Goal: Task Accomplishment & Management: Manage account settings

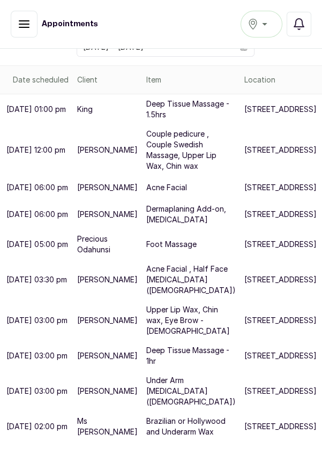
scroll to position [126, 0]
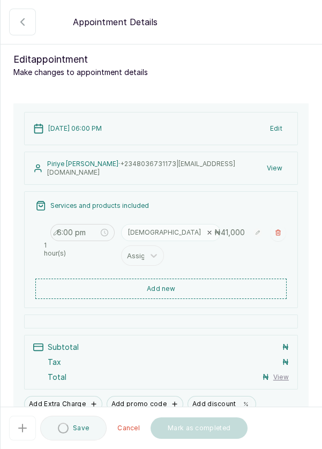
click at [28, 23] on icon "button" at bounding box center [22, 22] width 13 height 13
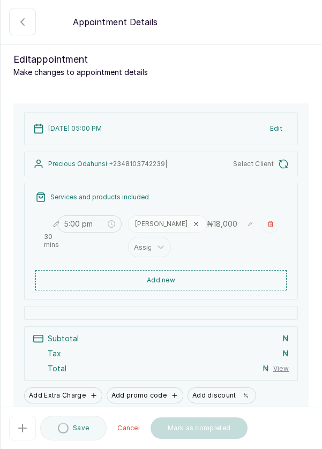
type input "5:00 pm"
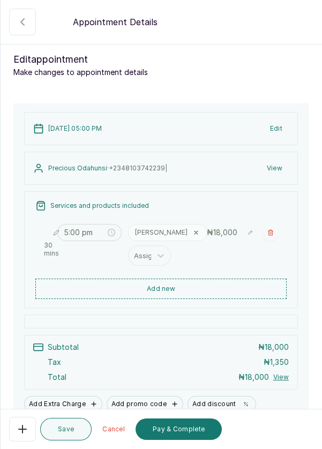
click at [152, 283] on button "Add new" at bounding box center [160, 289] width 251 height 20
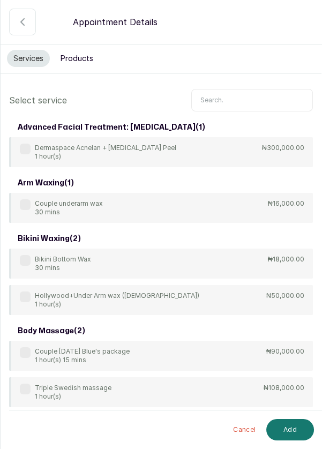
scroll to position [0, 0]
click at [247, 96] on input "text" at bounding box center [252, 100] width 122 height 22
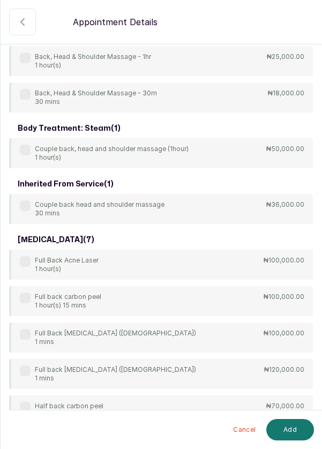
scroll to position [134, 0]
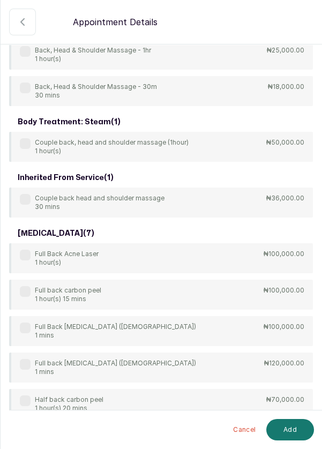
type input "Back"
click at [24, 202] on div "body treatment: massage ( 3 ) Back, Head & Shoulder Massage 1 hour(s) ₦25,000.0…" at bounding box center [161, 284] width 304 height 600
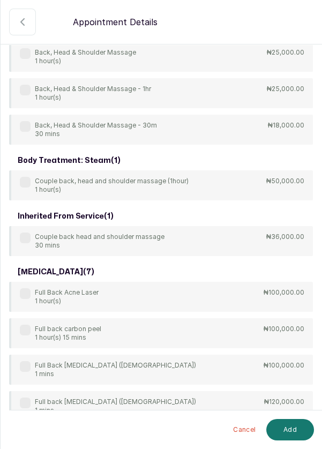
click at [24, 232] on label at bounding box center [25, 237] width 11 height 11
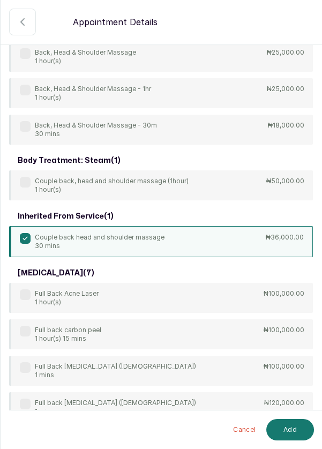
click at [294, 428] on button "Add" at bounding box center [290, 429] width 48 height 21
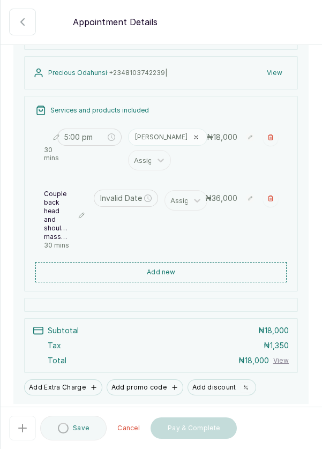
type input "5:30 pm"
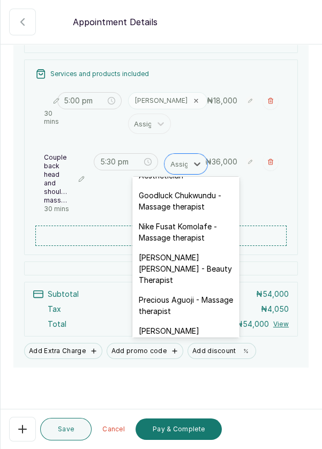
scroll to position [373, 0]
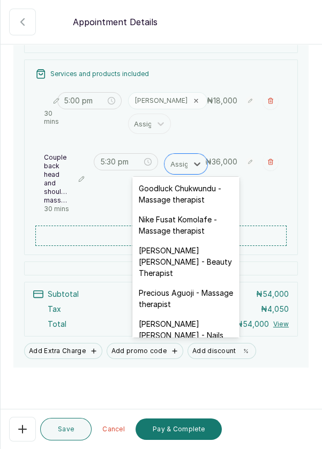
click at [200, 244] on div "Edna Kelvin - Beauty Therapist" at bounding box center [185, 261] width 107 height 42
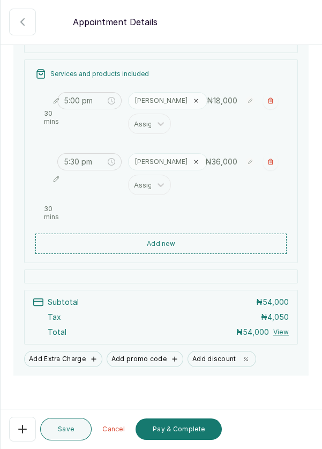
click at [169, 431] on button "Pay & Complete" at bounding box center [179, 428] width 86 height 21
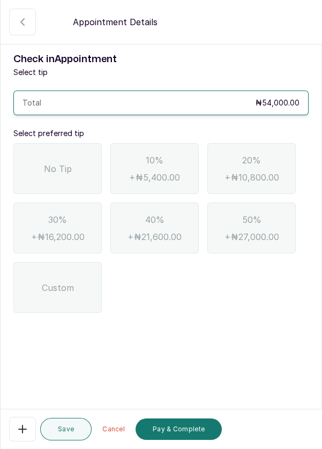
scroll to position [51, 0]
click at [79, 143] on div "No Tip" at bounding box center [57, 168] width 88 height 51
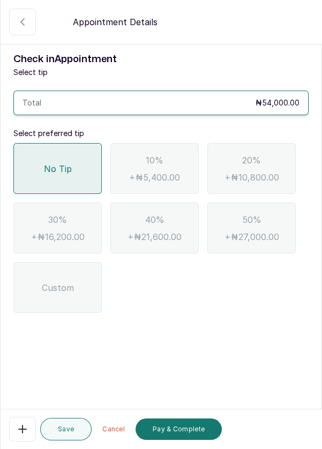
click at [175, 432] on button "Pay & Complete" at bounding box center [179, 428] width 86 height 21
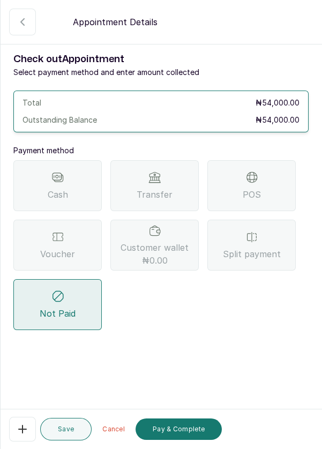
click at [161, 188] on span "Transfer" at bounding box center [155, 194] width 36 height 13
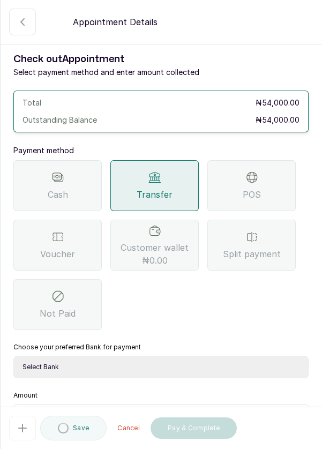
click at [204, 356] on select "Select Bank DERMASPACE ESTHETIC & WELLNESS CENT Sterling Bank DERMASPACEEST/DER…" at bounding box center [160, 367] width 295 height 22
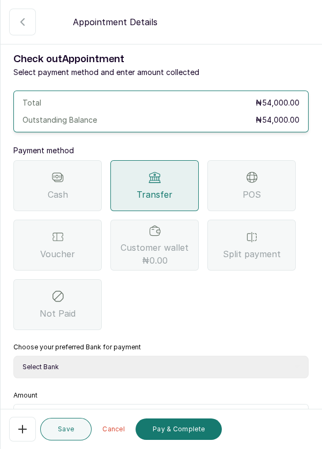
select select "818ea5c0-5b47-4751-8f35-6fc14409c533"
click at [179, 411] on input "text" at bounding box center [167, 417] width 267 height 13
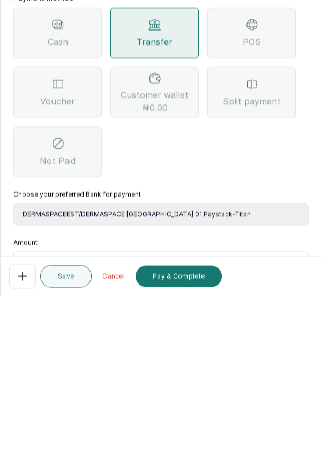
type input "54"
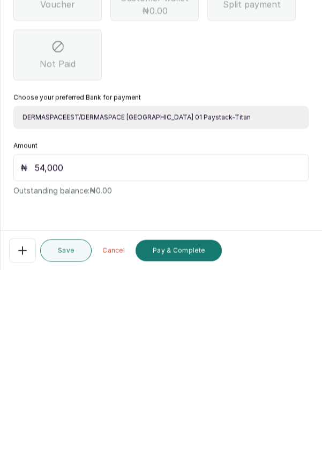
type input "54,000"
click at [181, 425] on button "Pay & Complete" at bounding box center [179, 428] width 86 height 21
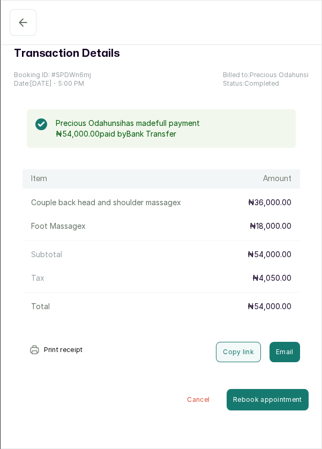
click at [27, 21] on icon "button" at bounding box center [23, 22] width 13 height 13
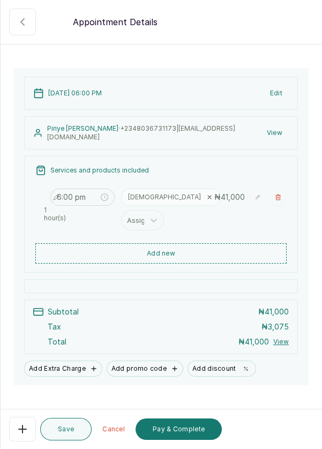
scroll to position [53, 0]
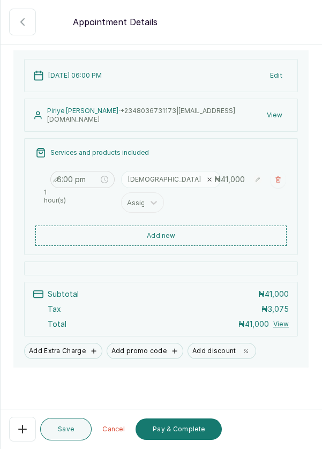
click at [173, 440] on button "Pay & Complete" at bounding box center [179, 428] width 86 height 21
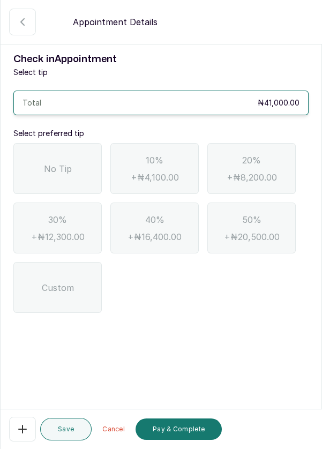
scroll to position [0, 0]
click at [66, 174] on span "No Tip" at bounding box center [58, 168] width 28 height 13
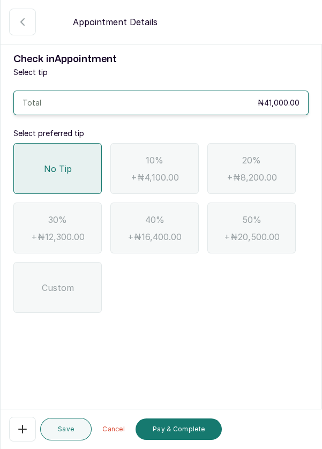
click at [186, 429] on button "Pay & Complete" at bounding box center [179, 428] width 86 height 21
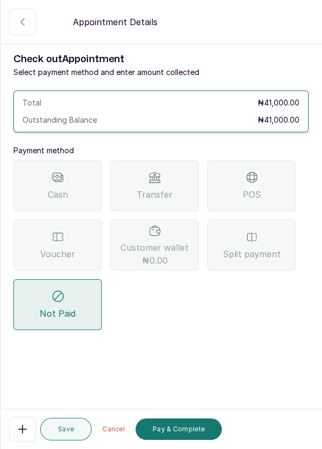
click at [63, 244] on div "Voucher" at bounding box center [57, 245] width 88 height 51
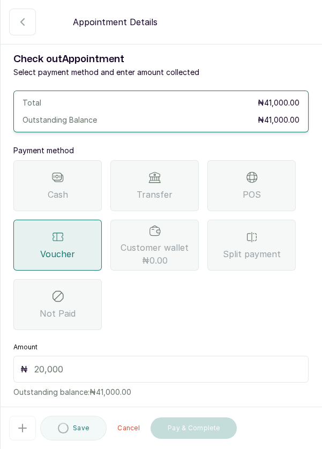
click at [139, 373] on input "text" at bounding box center [167, 369] width 267 height 13
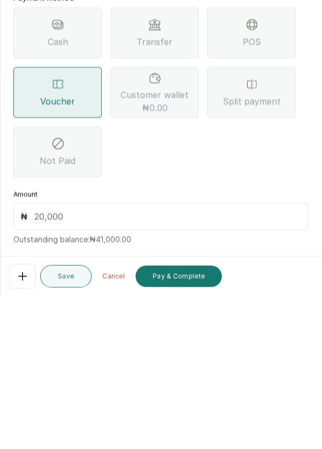
scroll to position [51, 0]
type input "41"
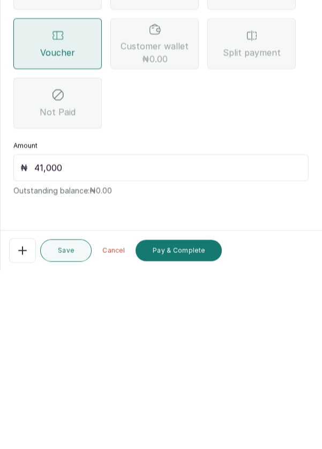
type input "41,000"
click at [175, 430] on button "Pay & Complete" at bounding box center [179, 428] width 86 height 21
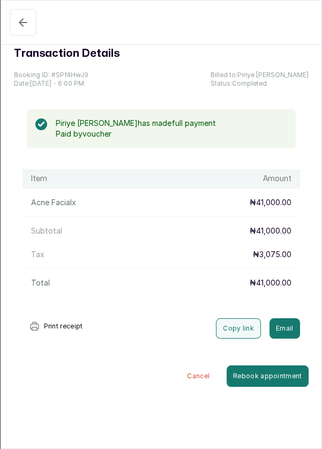
click at [35, 22] on button "Completed" at bounding box center [23, 22] width 27 height 27
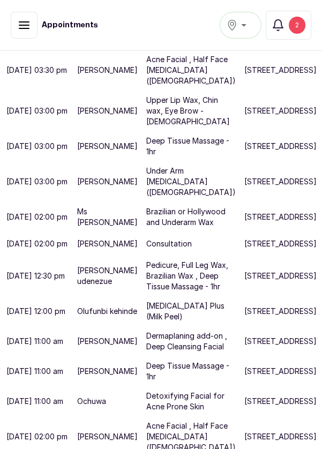
scroll to position [402, 0]
click at [296, 25] on div "2" at bounding box center [297, 25] width 17 height 17
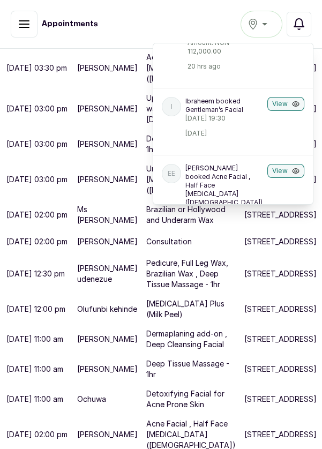
scroll to position [88, 0]
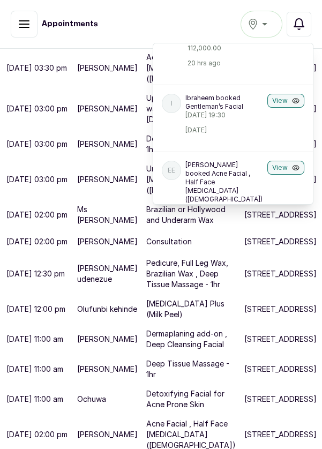
click at [300, 28] on icon "button" at bounding box center [298, 24] width 13 height 13
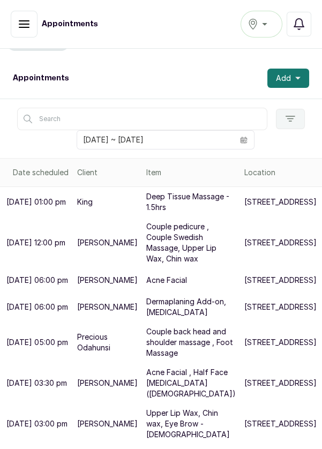
scroll to position [0, 0]
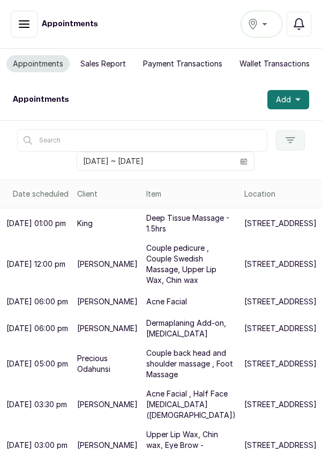
click at [287, 101] on span "Add" at bounding box center [283, 99] width 15 height 11
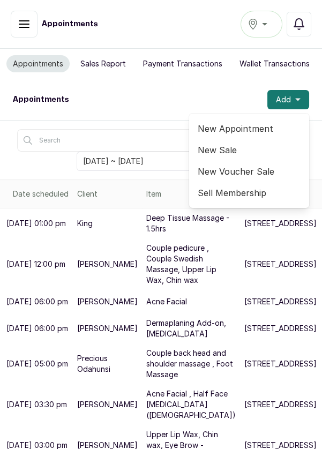
click at [250, 132] on span "New Appointment" at bounding box center [249, 128] width 103 height 13
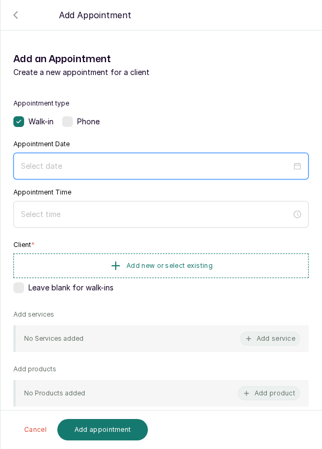
click at [228, 169] on input at bounding box center [156, 166] width 270 height 12
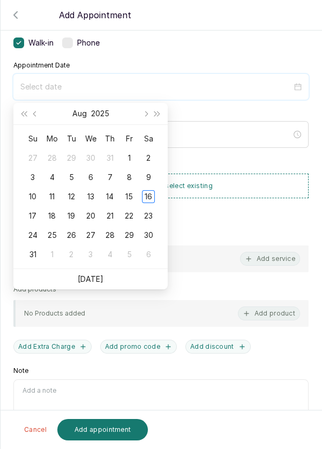
scroll to position [77, 0]
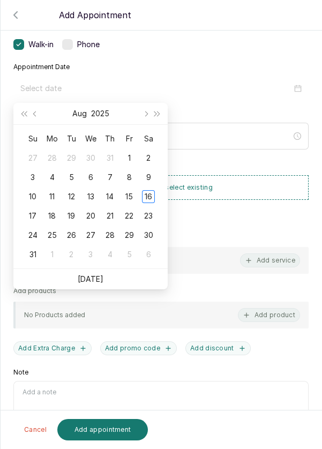
click at [151, 196] on div "16" at bounding box center [148, 196] width 13 height 13
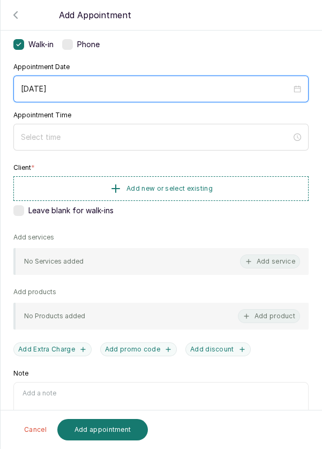
click at [243, 88] on input "2025/08/16" at bounding box center [156, 89] width 270 height 12
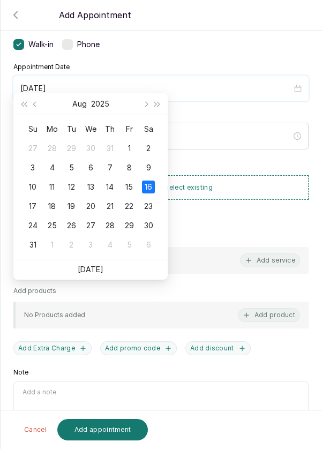
scroll to position [87, 0]
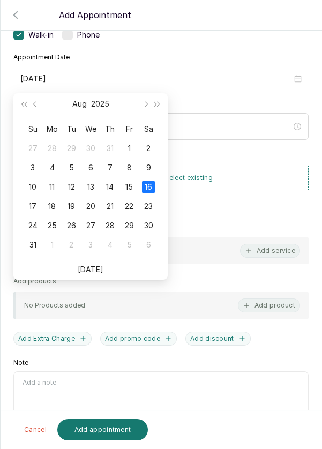
click at [32, 213] on td "17" at bounding box center [32, 206] width 19 height 19
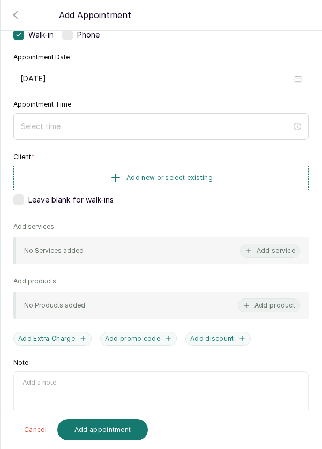
type input "2025/08/17"
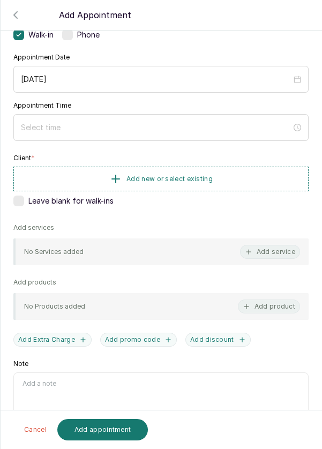
click at [170, 138] on div at bounding box center [160, 127] width 295 height 27
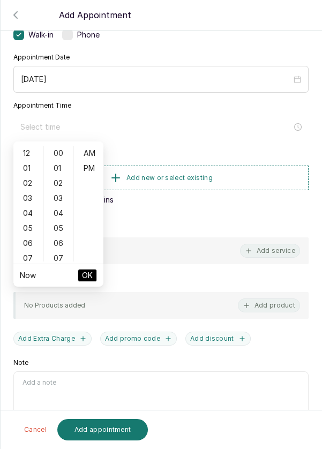
click at [32, 172] on div "01" at bounding box center [29, 168] width 26 height 15
click at [89, 173] on div "PM" at bounding box center [89, 168] width 26 height 15
type input "1:00 pm"
click at [88, 279] on span "OK" at bounding box center [87, 275] width 11 height 20
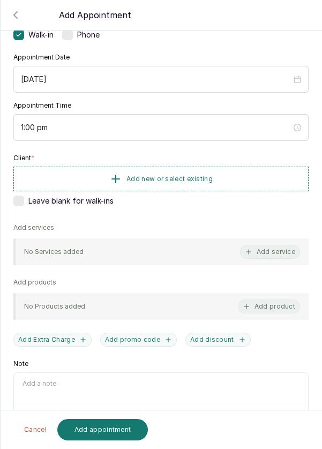
click at [219, 173] on button "Add new or select existing" at bounding box center [160, 179] width 295 height 25
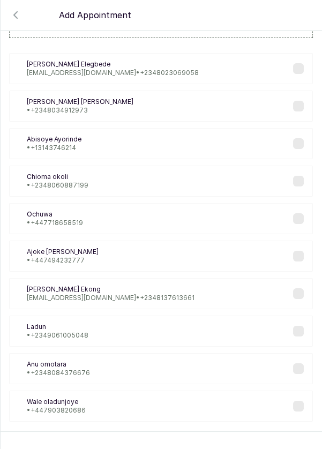
scroll to position [43, 0]
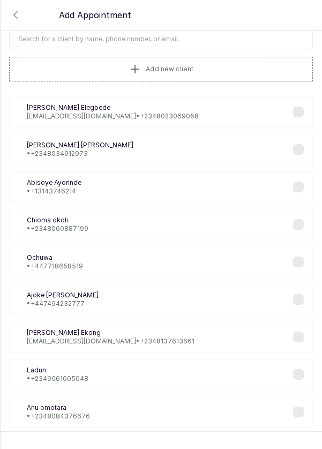
click at [232, 41] on input "text" at bounding box center [161, 39] width 304 height 22
type input "Tosin"
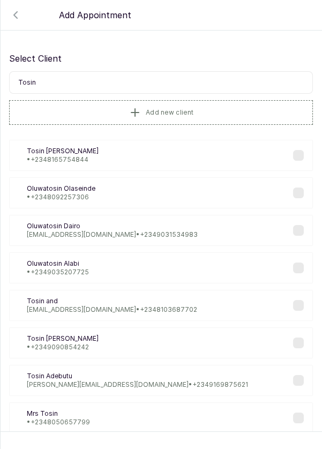
scroll to position [0, 0]
click at [216, 118] on button "Add new client" at bounding box center [161, 112] width 304 height 25
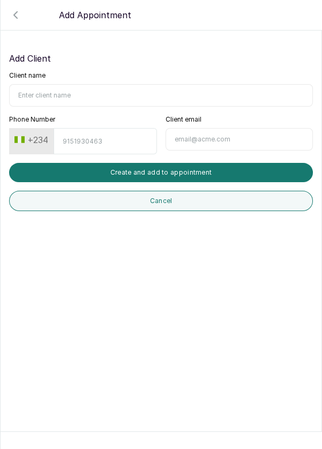
click at [165, 94] on input "Client name" at bounding box center [161, 95] width 304 height 22
type input "Tosin"
click at [89, 138] on input "Phone Number" at bounding box center [105, 141] width 103 height 26
type input "90342355459"
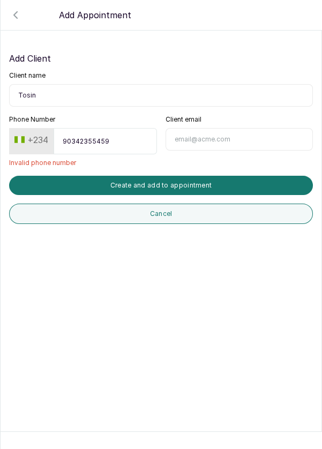
click at [232, 182] on button "Create and add to appointment" at bounding box center [161, 185] width 304 height 19
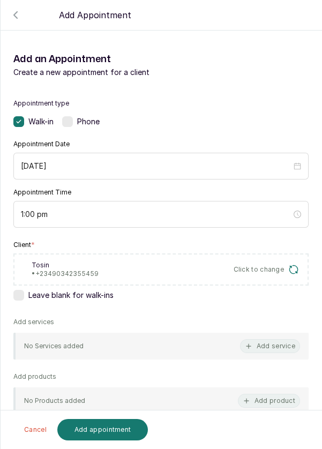
click at [262, 343] on button "Add service" at bounding box center [270, 346] width 60 height 14
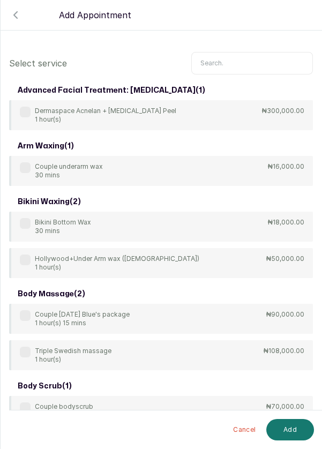
click at [245, 59] on input "text" at bounding box center [252, 63] width 122 height 22
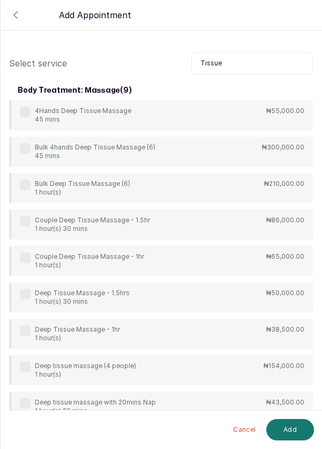
scroll to position [28, 0]
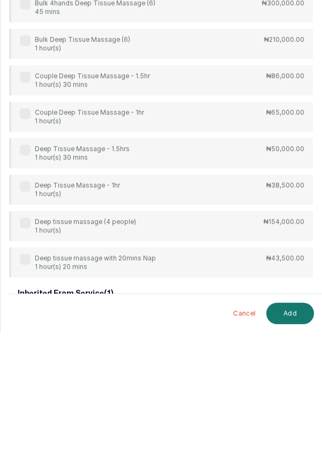
type input "Tissue"
click at [25, 304] on label at bounding box center [25, 302] width 11 height 11
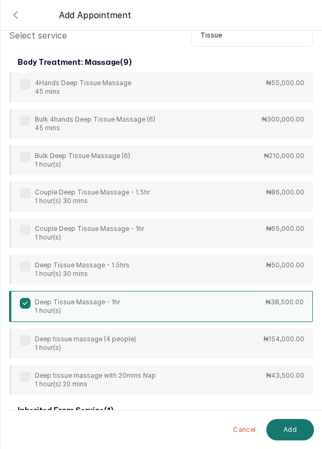
click at [289, 431] on button "Add" at bounding box center [290, 429] width 48 height 21
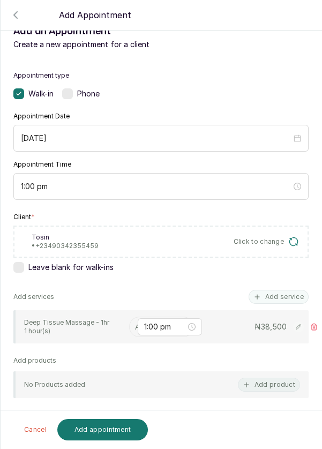
click at [135, 328] on input "text" at bounding box center [136, 327] width 2 height 12
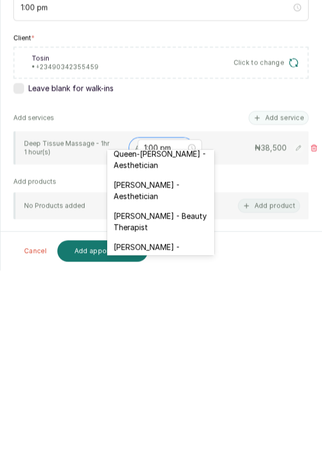
scroll to position [261, 0]
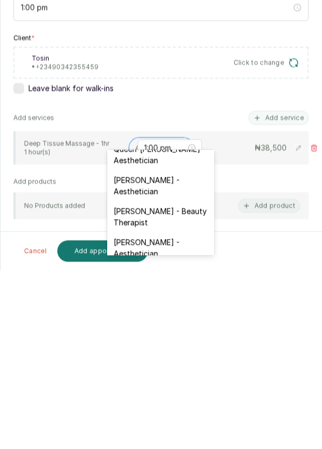
click at [167, 380] on div "Kelechi Nzenwa - Beauty Therapist" at bounding box center [160, 395] width 107 height 31
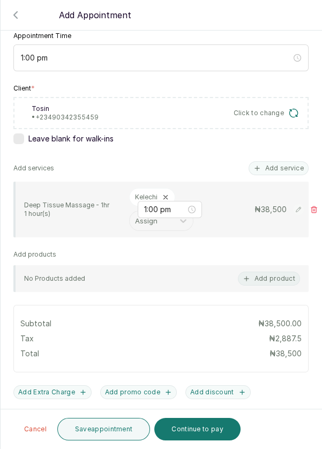
scroll to position [160, 0]
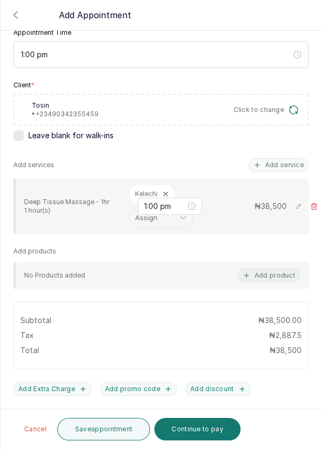
click at [101, 430] on button "Save appointment" at bounding box center [103, 429] width 93 height 22
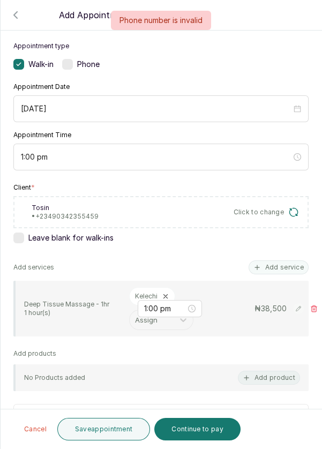
scroll to position [57, 0]
click at [258, 208] on span "Click to change" at bounding box center [259, 212] width 51 height 9
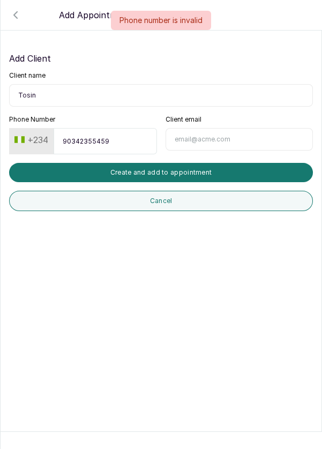
scroll to position [0, 0]
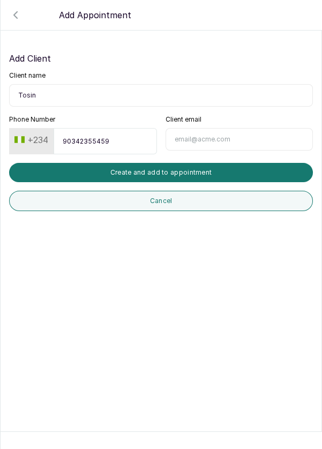
click at [194, 173] on button "Create and add to appointment" at bounding box center [161, 172] width 304 height 19
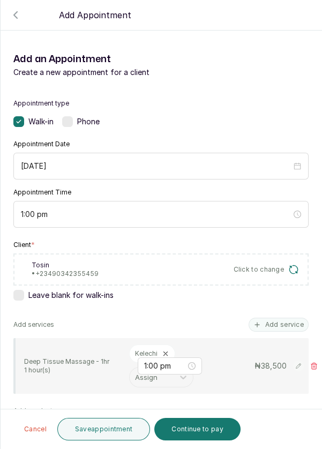
click at [126, 275] on div "To Tosin • +234 90342355459 Click to change" at bounding box center [160, 269] width 295 height 32
click at [108, 278] on div "To Tosin • +234 90342355459 Click to change" at bounding box center [160, 269] width 295 height 32
click at [76, 270] on p "• +234 90342355459" at bounding box center [65, 273] width 67 height 9
click at [259, 265] on span "Click to change" at bounding box center [259, 269] width 51 height 9
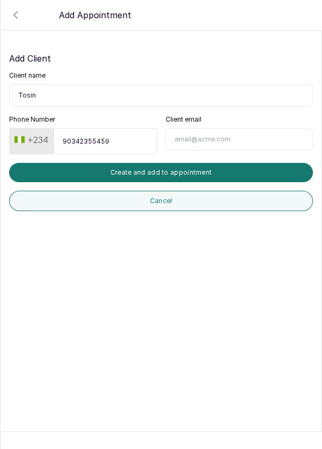
click at [93, 144] on input "90342355459" at bounding box center [105, 141] width 103 height 26
type input "9034235459"
click at [196, 175] on button "Create and add to appointment" at bounding box center [161, 172] width 304 height 19
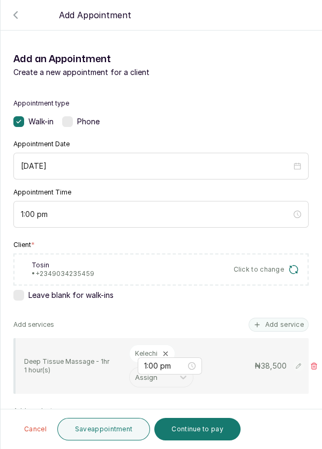
click at [96, 438] on button "Save appointment" at bounding box center [103, 429] width 93 height 22
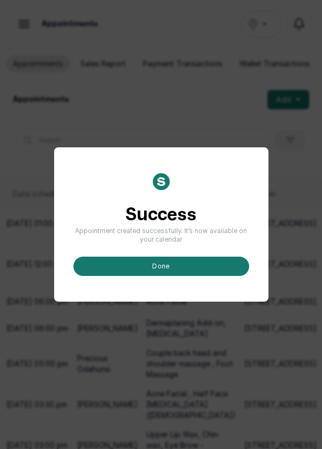
click at [141, 276] on button "done" at bounding box center [161, 266] width 176 height 19
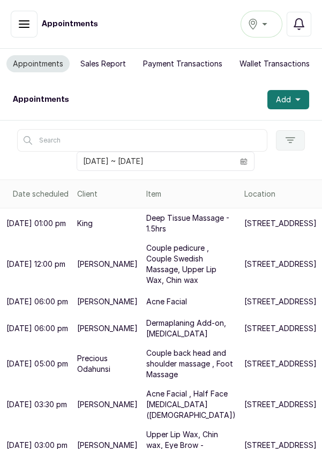
click at [278, 107] on button "Add" at bounding box center [288, 99] width 42 height 19
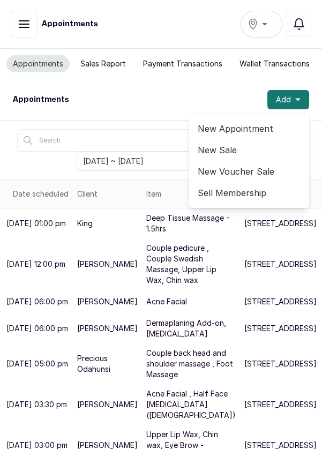
click at [212, 133] on span "New Appointment" at bounding box center [249, 128] width 103 height 13
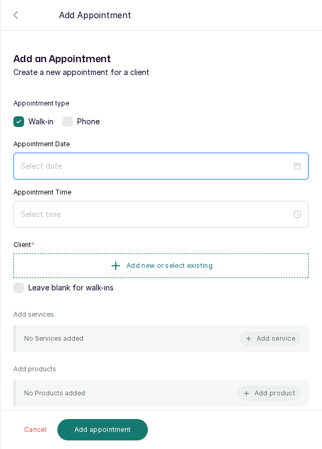
click at [35, 171] on input at bounding box center [156, 166] width 270 height 12
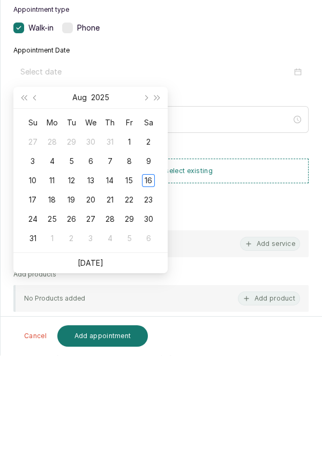
click at [28, 299] on td "17" at bounding box center [32, 293] width 19 height 19
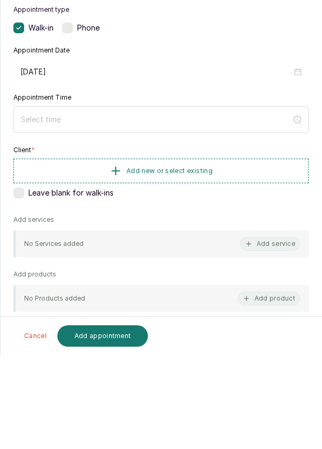
type input "2025/08/17"
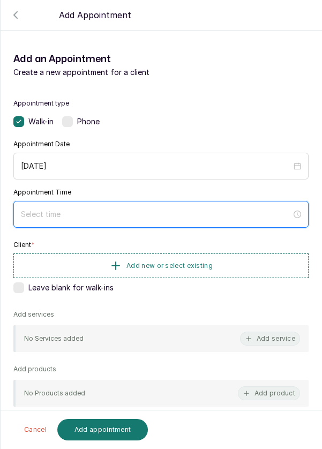
click at [32, 213] on input at bounding box center [156, 214] width 270 height 12
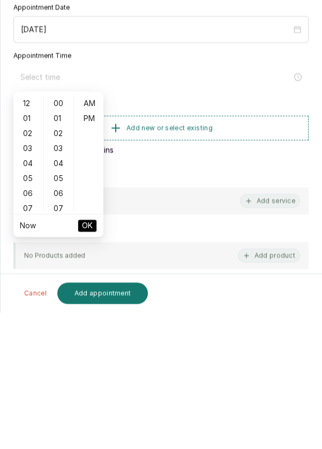
click at [26, 276] on div "02" at bounding box center [29, 269] width 26 height 15
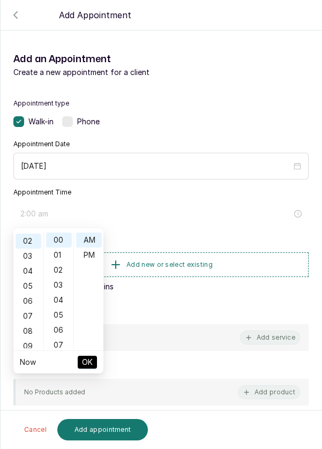
scroll to position [30, 0]
click at [87, 255] on div "PM" at bounding box center [89, 254] width 26 height 15
type input "2:00 pm"
click at [83, 368] on span "OK" at bounding box center [87, 362] width 11 height 20
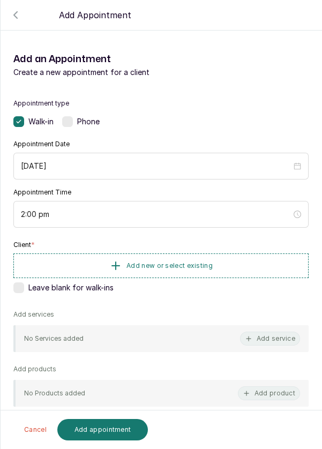
click at [93, 270] on button "Add new or select existing" at bounding box center [160, 265] width 295 height 25
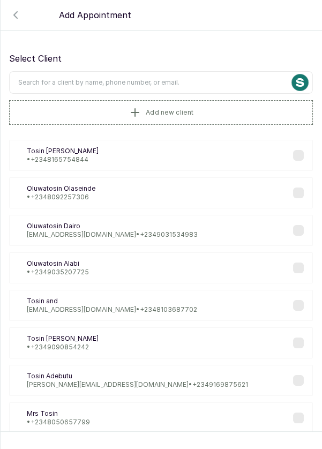
click at [80, 79] on input "text" at bounding box center [161, 82] width 304 height 22
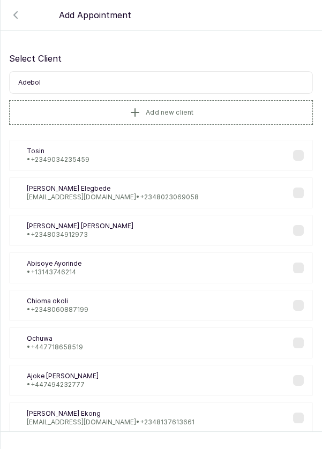
type input "Adebola"
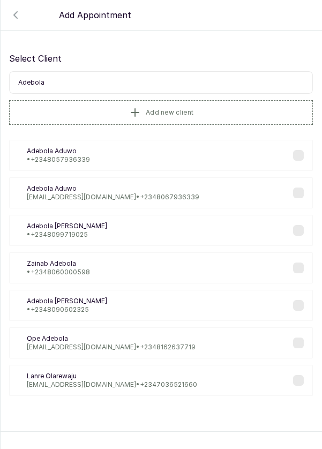
click at [55, 197] on p "debolaaduwo@gmail.com • +234 8067936339" at bounding box center [113, 197] width 172 height 9
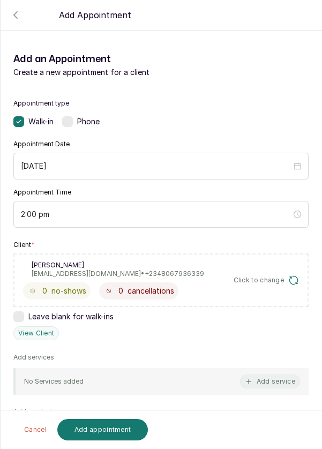
click at [260, 378] on button "Add service" at bounding box center [270, 381] width 60 height 14
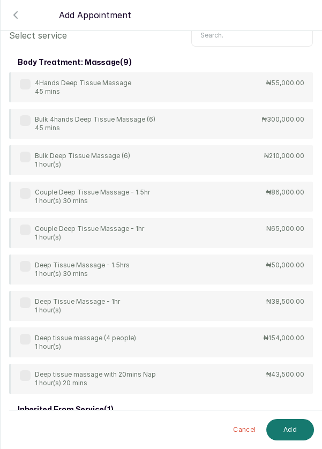
scroll to position [0, 0]
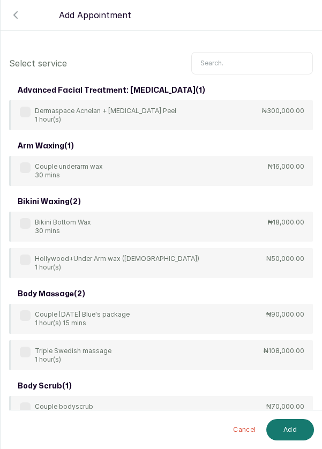
click at [219, 52] on input "text" at bounding box center [252, 63] width 122 height 22
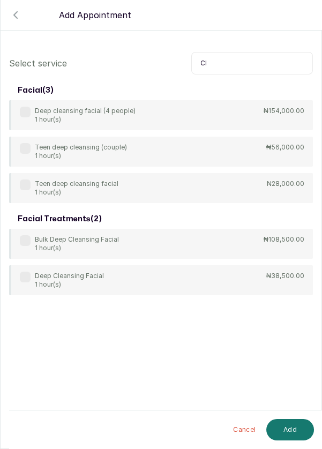
type input "C"
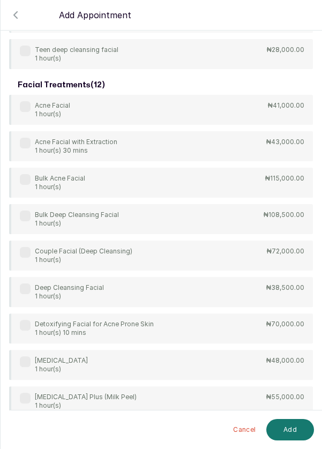
scroll to position [363, 0]
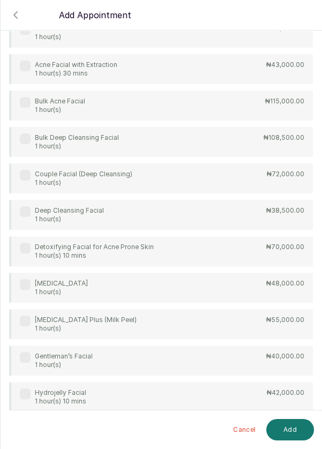
type input "Facial"
click at [22, 181] on div "couple's facial ( 1 ) Couple facial rejuvenation 1 hour(s) ₦96,000.00 face ( 1 …" at bounding box center [161, 94] width 304 height 891
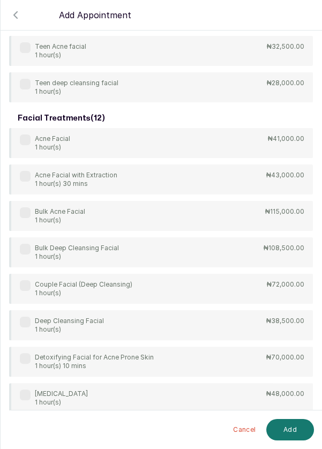
scroll to position [322, 0]
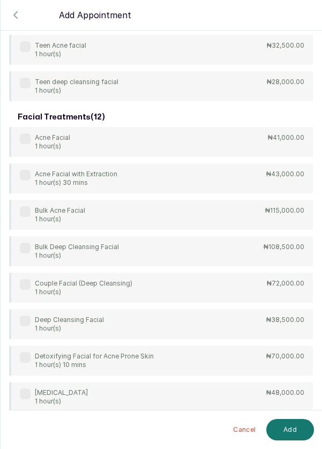
click at [22, 284] on label at bounding box center [25, 284] width 11 height 11
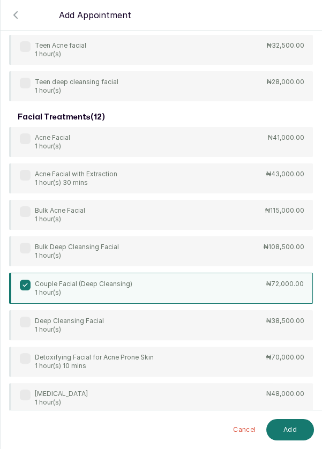
click at [291, 432] on button "Add" at bounding box center [290, 429] width 48 height 21
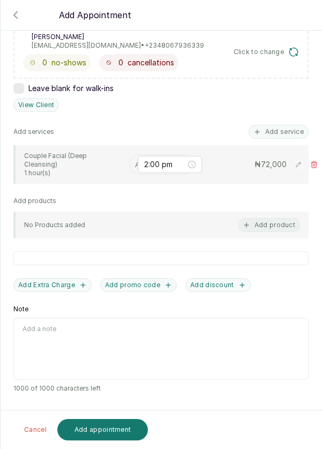
scroll to position [168, 0]
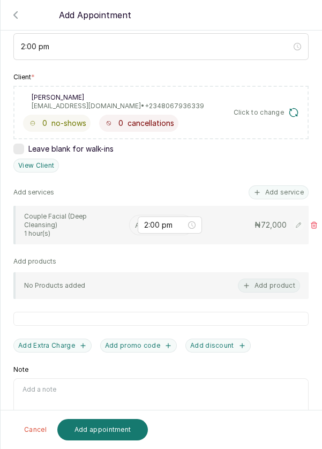
click at [136, 220] on input "text" at bounding box center [136, 225] width 2 height 12
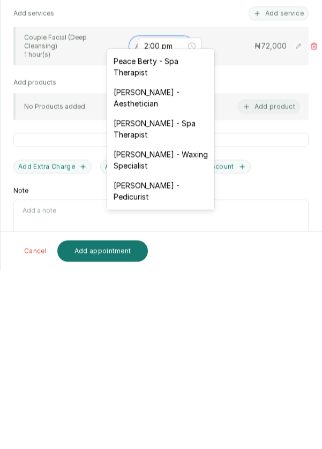
scroll to position [7, 0]
click at [129, 275] on div "Rosemary Amuche - Aesthetician" at bounding box center [160, 275] width 107 height 31
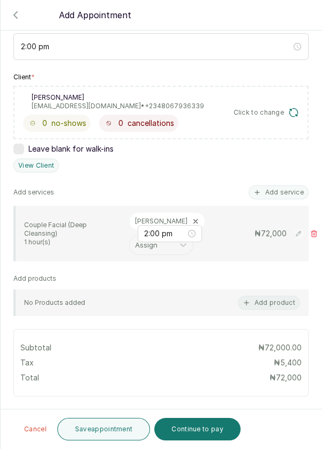
click at [87, 433] on button "Save appointment" at bounding box center [103, 429] width 93 height 22
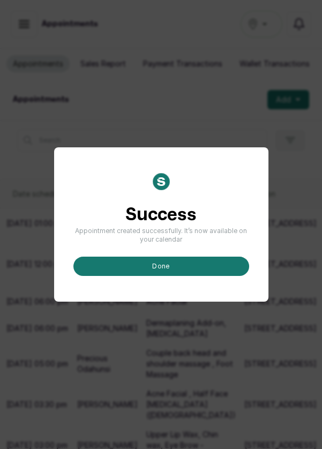
click at [122, 276] on button "done" at bounding box center [161, 266] width 176 height 19
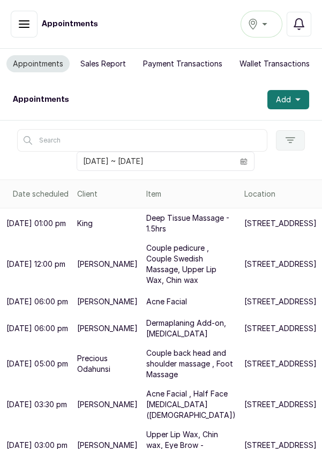
click at [286, 99] on span "Add" at bounding box center [283, 99] width 15 height 11
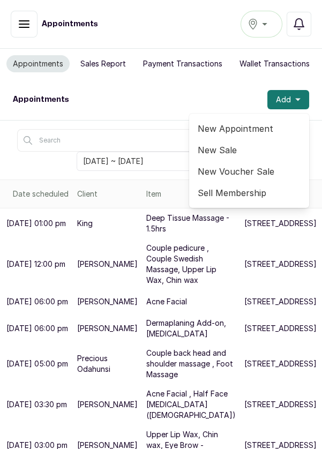
click at [234, 126] on span "New Appointment" at bounding box center [249, 128] width 103 height 13
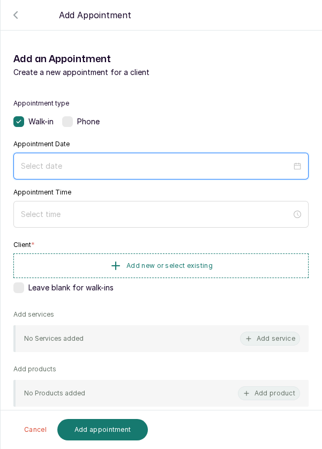
click at [124, 160] on input at bounding box center [156, 166] width 270 height 12
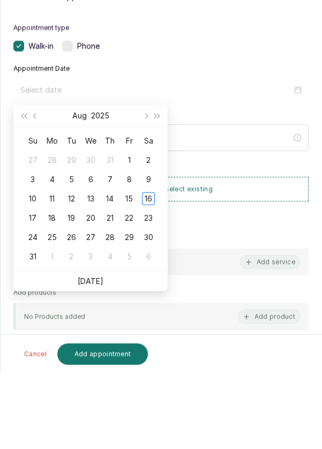
click at [34, 296] on div "17" at bounding box center [32, 293] width 13 height 13
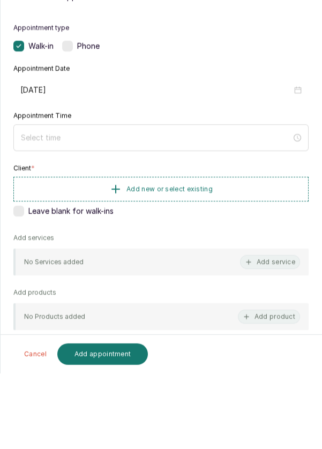
type input "2025/08/17"
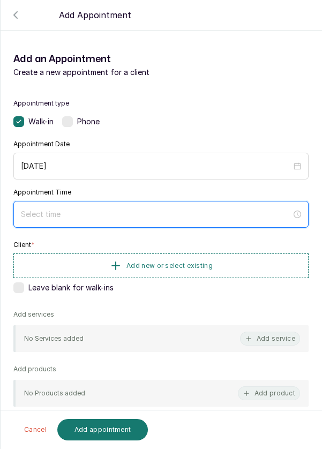
click at [112, 212] on input at bounding box center [156, 214] width 270 height 12
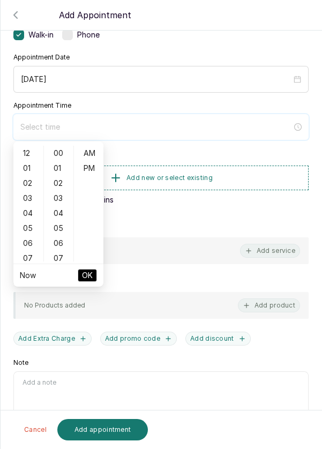
scroll to position [86, 0]
click at [27, 214] on div "04" at bounding box center [29, 213] width 26 height 15
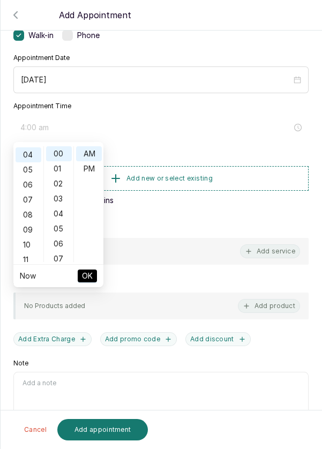
scroll to position [59, 0]
click at [87, 168] on div "PM" at bounding box center [89, 168] width 26 height 15
type input "4:00 pm"
click at [88, 272] on span "OK" at bounding box center [87, 276] width 11 height 20
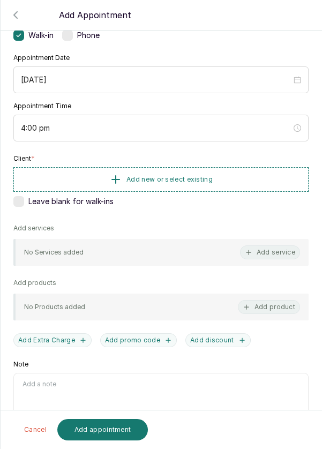
click at [191, 177] on span "Add new or select existing" at bounding box center [169, 179] width 86 height 9
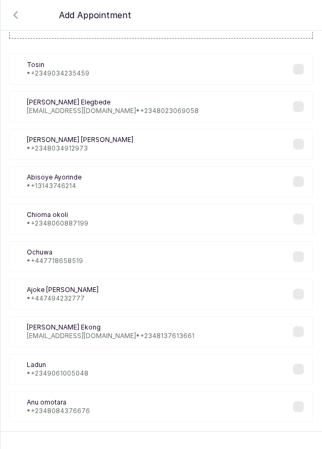
scroll to position [43, 0]
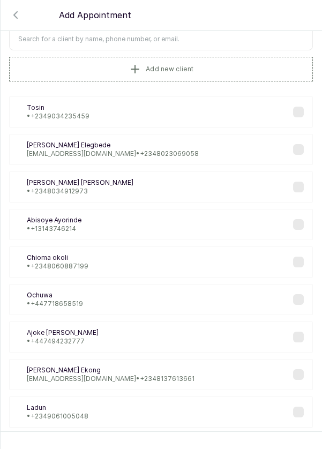
click at [168, 41] on input "text" at bounding box center [161, 39] width 304 height 22
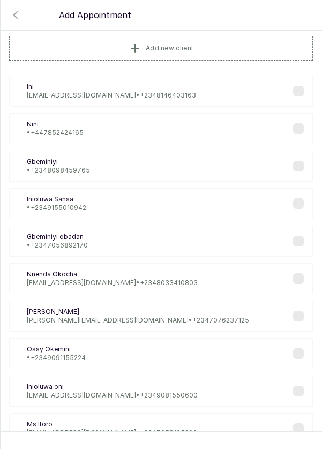
scroll to position [0, 0]
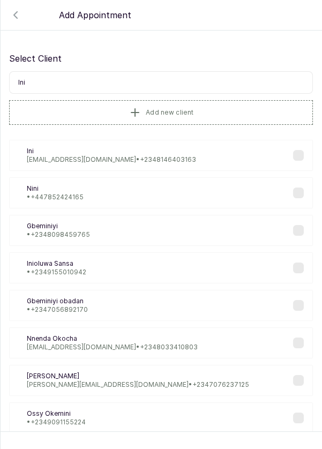
click at [62, 80] on input "Ini" at bounding box center [161, 82] width 304 height 22
type input "I"
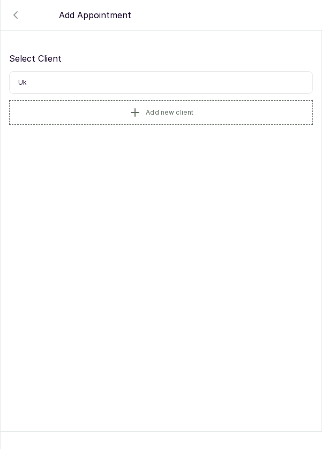
type input "U"
type input "7031147845"
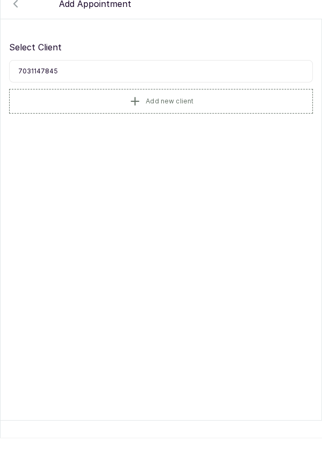
click at [192, 122] on button "Add new client" at bounding box center [161, 112] width 304 height 25
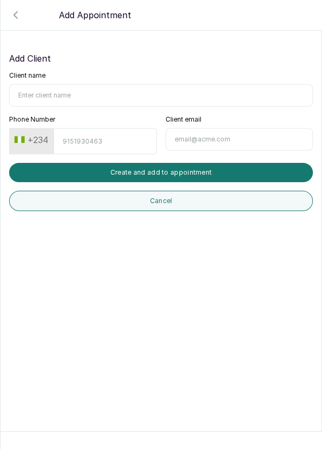
click at [127, 92] on input "Client name" at bounding box center [161, 95] width 304 height 22
type input "Ini Ukpong"
click at [96, 139] on input "Phone Number" at bounding box center [105, 141] width 103 height 26
type input "7031147845"
click at [246, 179] on button "Create and add to appointment" at bounding box center [161, 172] width 304 height 19
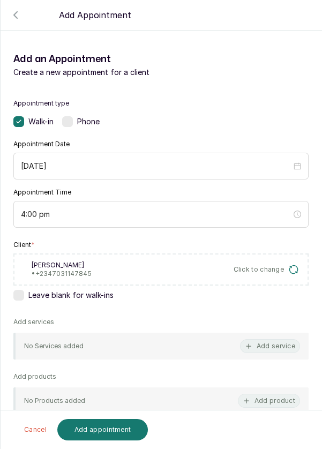
click at [267, 340] on button "Add service" at bounding box center [270, 346] width 60 height 14
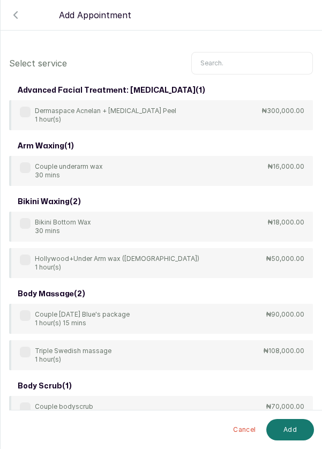
click at [236, 65] on input "text" at bounding box center [252, 63] width 122 height 22
click at [218, 60] on input "text" at bounding box center [252, 63] width 122 height 22
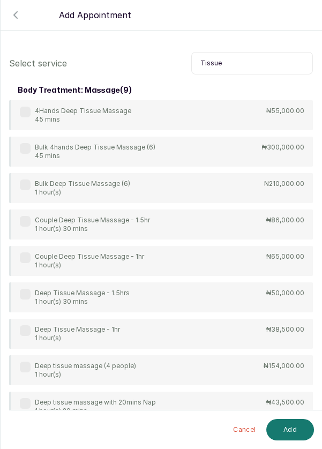
scroll to position [28, 0]
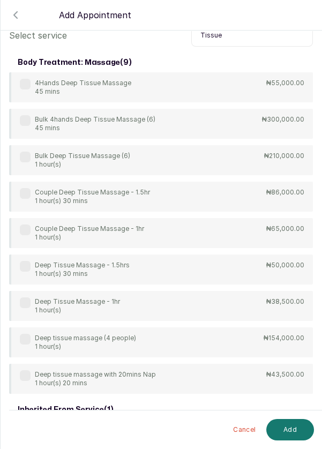
type input "Tissue"
click at [19, 237] on div "Couple Deep Tissue Massage - 1hr 1 hour(s) ₦65,000.00" at bounding box center [161, 233] width 304 height 30
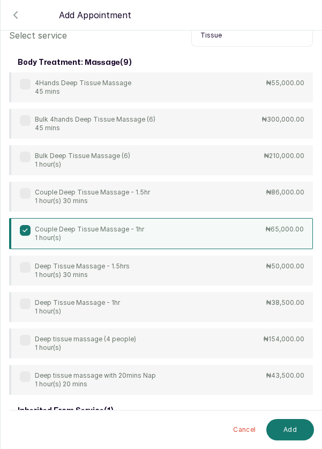
click at [295, 432] on button "Add" at bounding box center [290, 429] width 48 height 21
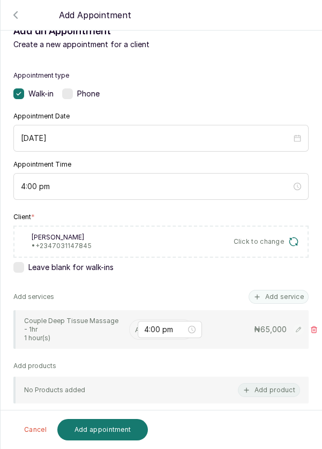
click at [136, 331] on input "text" at bounding box center [136, 330] width 2 height 12
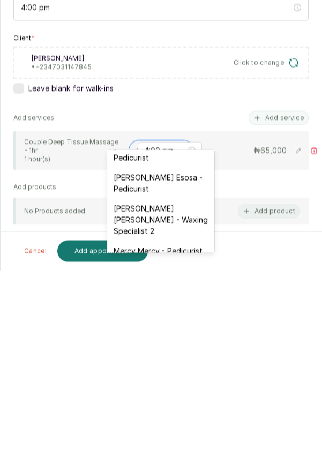
scroll to position [142, 0]
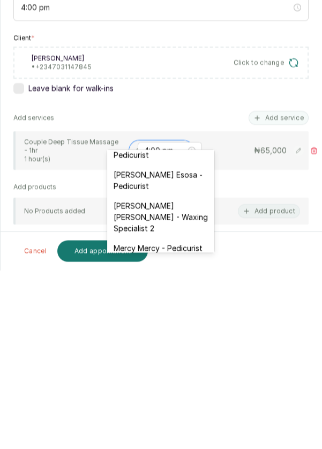
click at [152, 390] on div "Mary Archibong Edet - Waxing Specialist 2" at bounding box center [160, 395] width 107 height 42
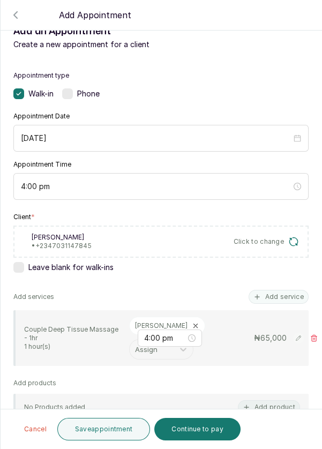
click at [97, 440] on button "Save appointment" at bounding box center [103, 429] width 93 height 22
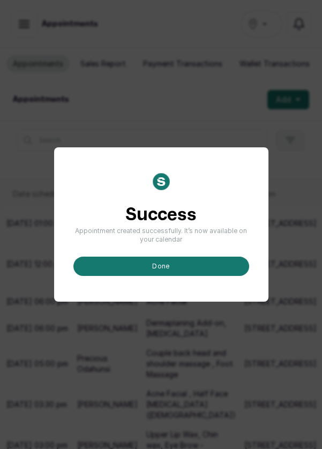
click at [184, 276] on button "done" at bounding box center [161, 266] width 176 height 19
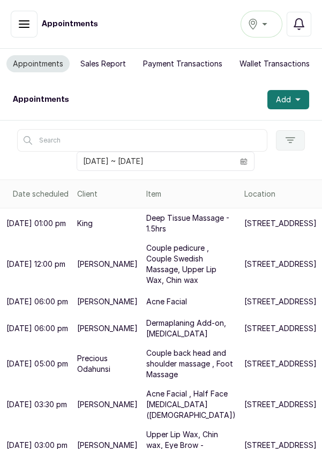
click at [285, 96] on span "Add" at bounding box center [283, 99] width 15 height 11
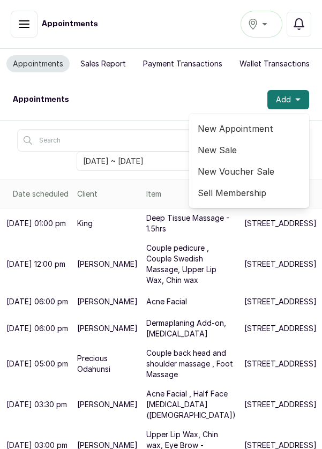
click at [286, 96] on span "Add" at bounding box center [283, 99] width 15 height 11
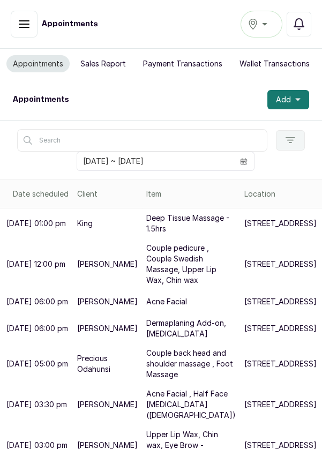
click at [289, 98] on span "Add" at bounding box center [283, 99] width 15 height 11
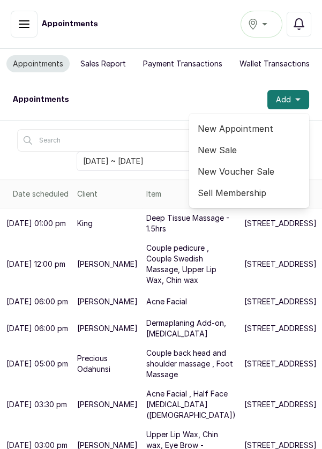
click at [239, 128] on span "New Appointment" at bounding box center [249, 128] width 103 height 13
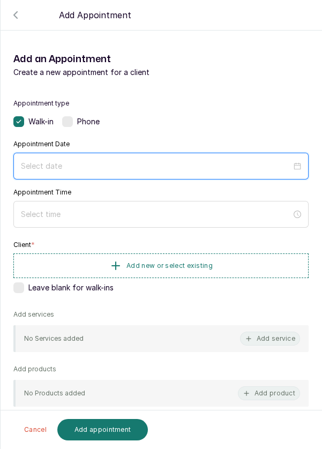
click at [186, 164] on input at bounding box center [156, 166] width 270 height 12
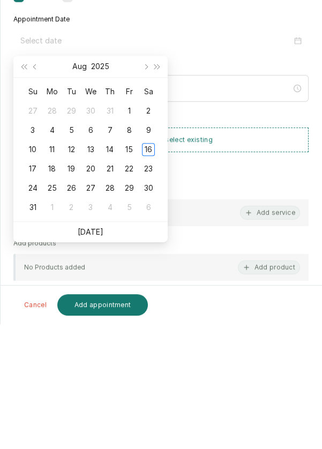
click at [34, 292] on div "17" at bounding box center [32, 293] width 13 height 13
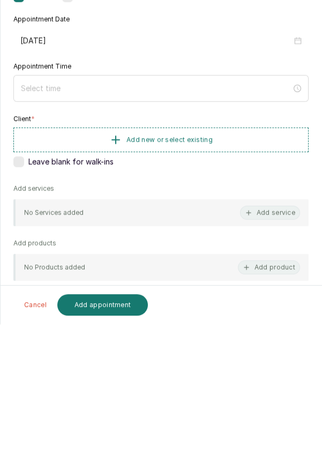
type input "2025/08/17"
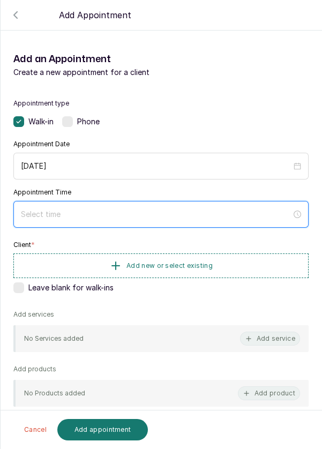
click at [145, 210] on input at bounding box center [156, 214] width 270 height 12
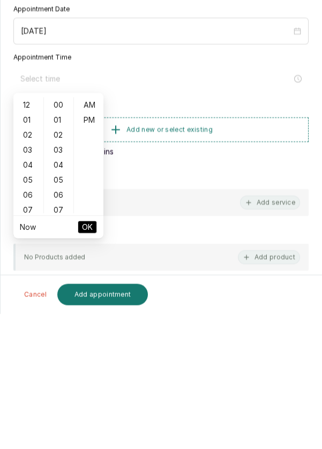
click at [30, 301] on div "04" at bounding box center [29, 299] width 26 height 15
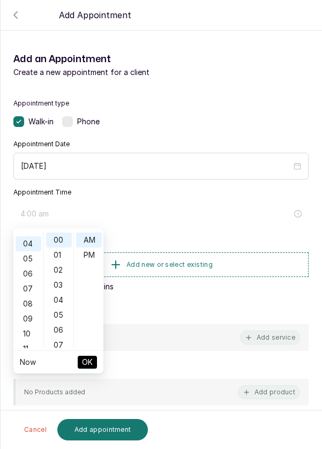
scroll to position [59, 0]
click at [91, 252] on div "PM" at bounding box center [89, 254] width 26 height 15
type input "4:00 pm"
click at [92, 365] on span "OK" at bounding box center [87, 362] width 11 height 20
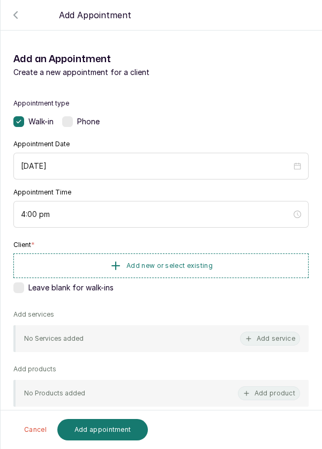
click at [172, 270] on button "Add new or select existing" at bounding box center [160, 265] width 295 height 25
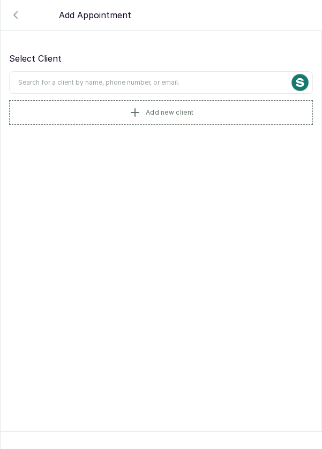
click at [115, 79] on input "text" at bounding box center [161, 82] width 304 height 22
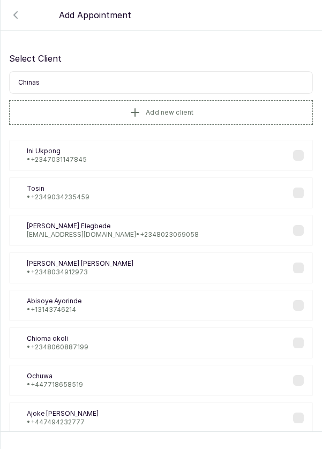
type input "Chinasa"
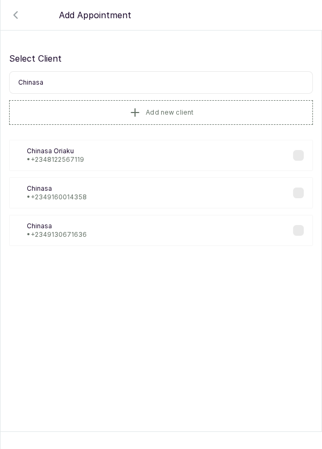
click at [273, 163] on div "CO Chinasa Oriaku • +234 8122567119" at bounding box center [161, 155] width 304 height 31
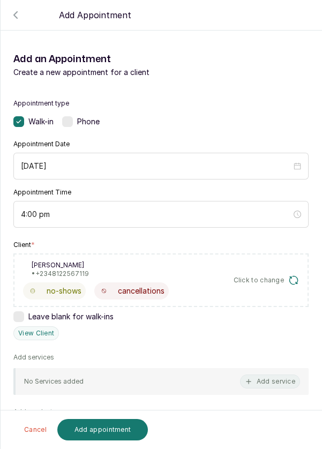
click at [275, 382] on button "Add service" at bounding box center [270, 381] width 60 height 14
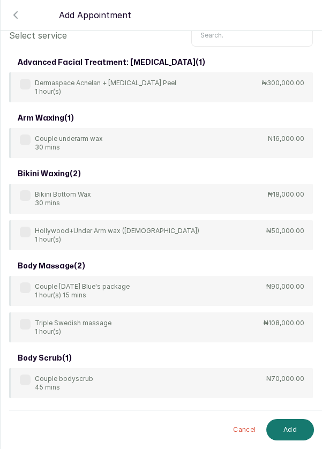
scroll to position [18, 0]
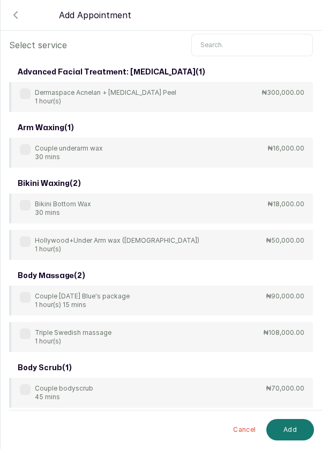
click at [227, 54] on input "text" at bounding box center [252, 45] width 122 height 22
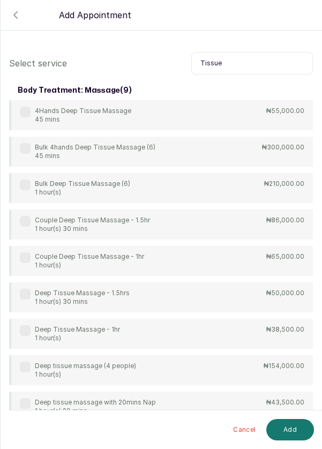
scroll to position [28, 0]
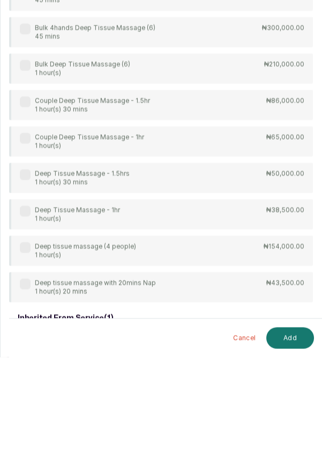
type input "Tissue"
click at [18, 291] on div "Deep Tissue Massage - 1hr 1 hour(s) ₦38,500.00" at bounding box center [161, 306] width 304 height 30
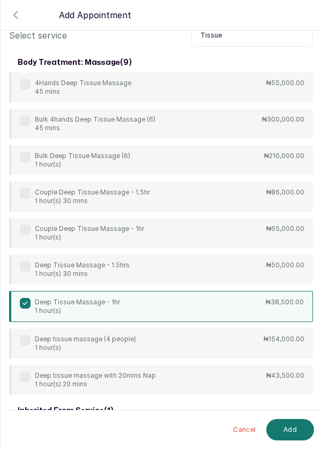
click at [292, 433] on button "Add" at bounding box center [290, 429] width 48 height 21
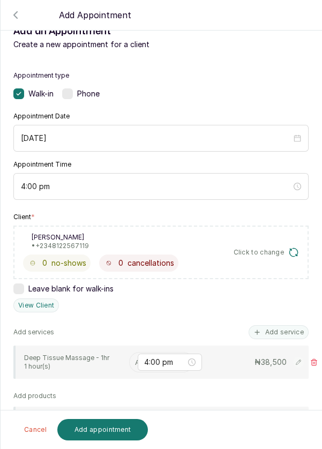
click at [135, 356] on input "text" at bounding box center [136, 362] width 2 height 12
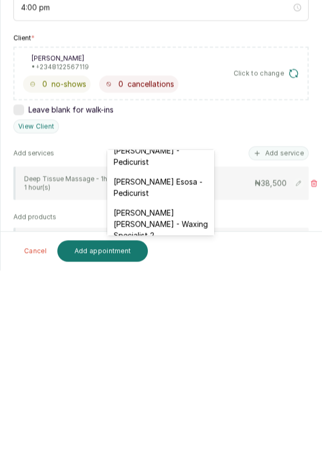
scroll to position [134, 0]
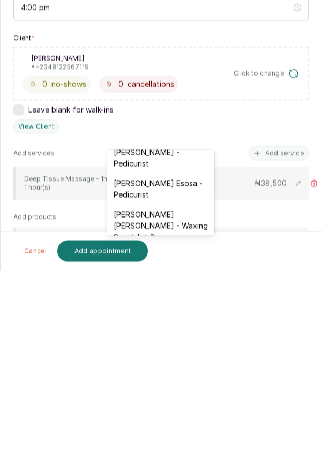
click at [162, 365] on div "susan Johnson Esosa - Pedicurist" at bounding box center [160, 367] width 107 height 31
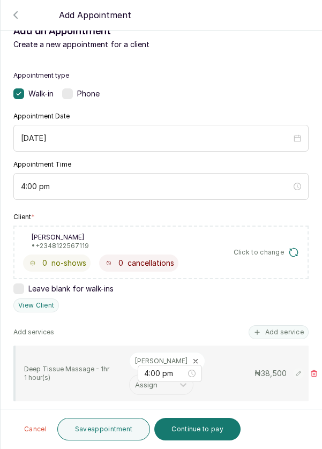
click at [103, 436] on button "Save appointment" at bounding box center [103, 429] width 93 height 22
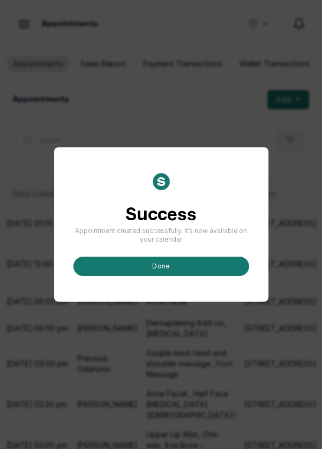
click at [181, 276] on button "done" at bounding box center [161, 266] width 176 height 19
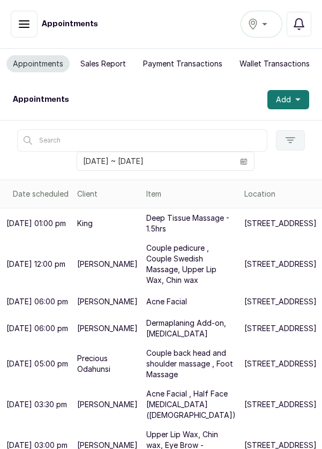
click at [295, 103] on button "Add" at bounding box center [288, 99] width 42 height 19
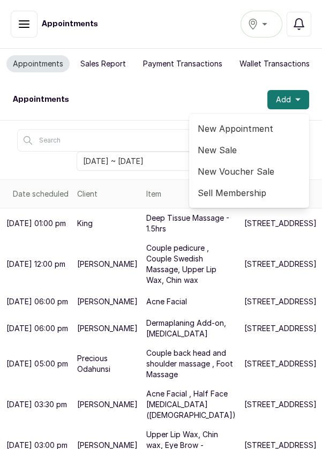
click at [244, 132] on span "New Appointment" at bounding box center [249, 128] width 103 height 13
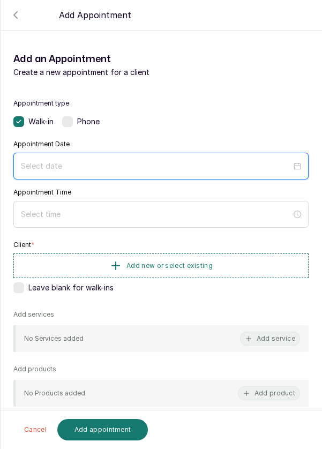
click at [139, 168] on input at bounding box center [156, 166] width 270 height 12
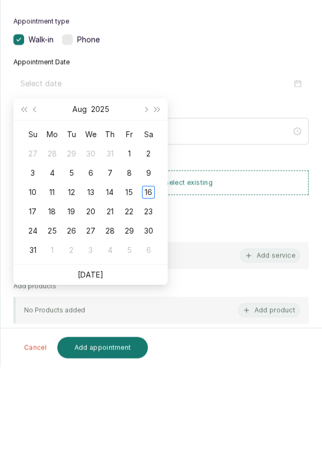
click at [31, 297] on div "17" at bounding box center [32, 293] width 13 height 13
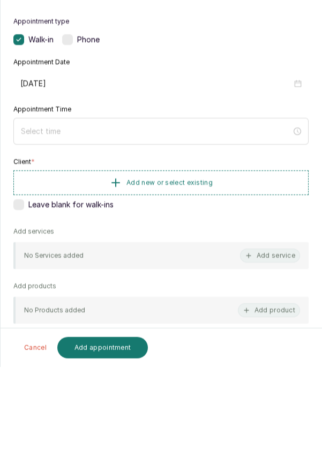
type input "2025/08/17"
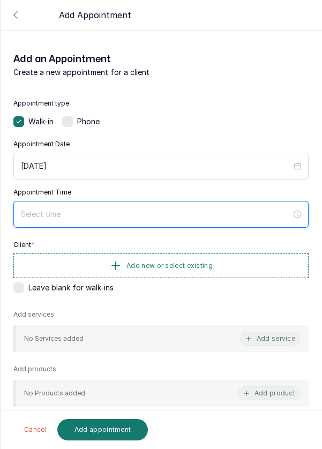
click at [126, 216] on input at bounding box center [156, 214] width 270 height 12
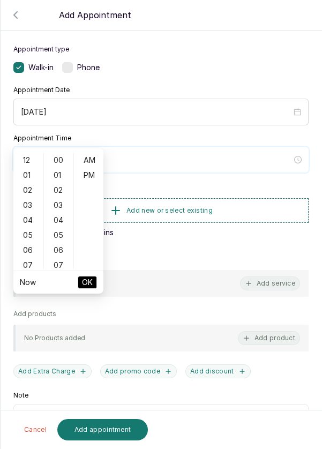
scroll to position [82, 0]
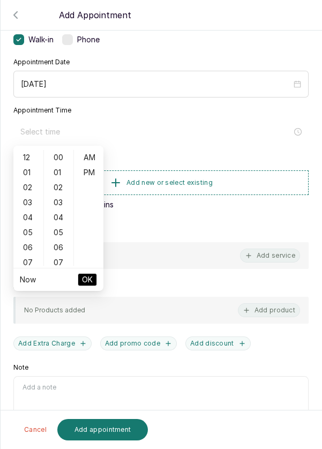
click at [27, 220] on div "04" at bounding box center [29, 217] width 26 height 15
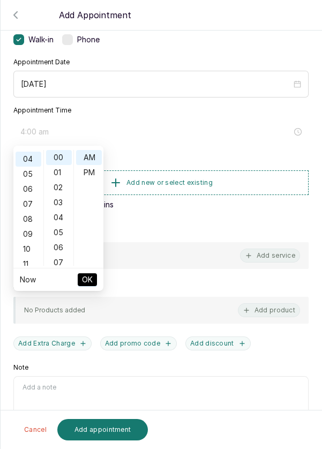
scroll to position [59, 0]
click at [87, 174] on div "PM" at bounding box center [89, 172] width 26 height 15
type input "4:00 pm"
click at [92, 286] on span "OK" at bounding box center [87, 279] width 11 height 20
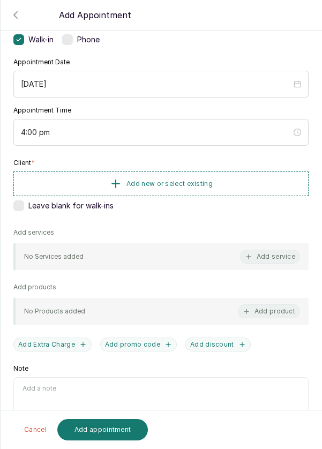
click at [134, 181] on span "Add new or select existing" at bounding box center [169, 183] width 86 height 9
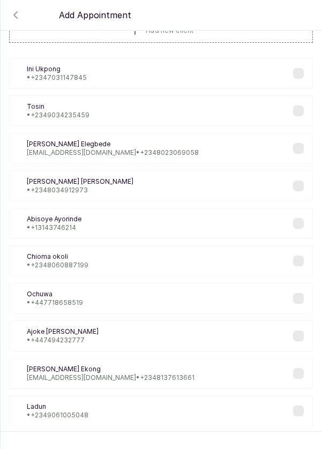
scroll to position [40, 0]
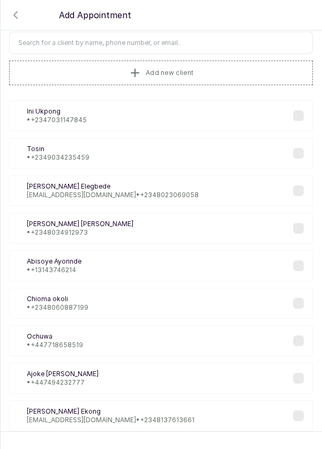
click at [191, 40] on input "text" at bounding box center [161, 43] width 304 height 22
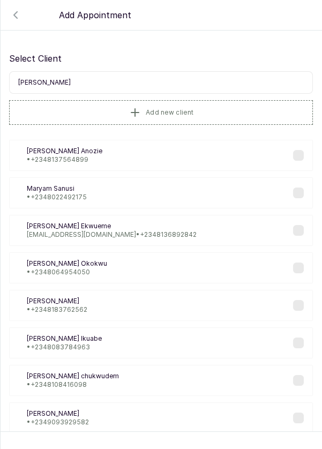
scroll to position [0, 0]
click at [184, 84] on input "Mary" at bounding box center [161, 82] width 304 height 22
type input "M"
type input "Carmel"
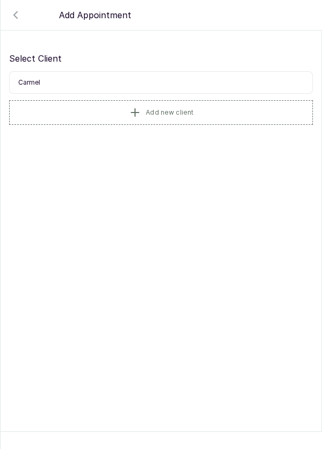
click at [203, 115] on button "Add new client" at bounding box center [161, 112] width 304 height 25
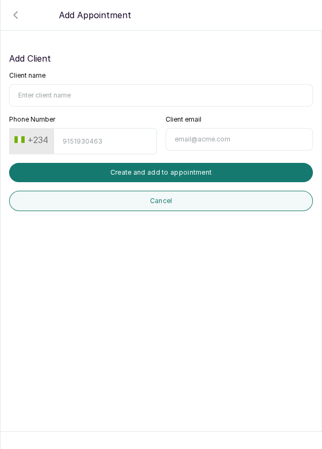
click at [91, 94] on input "Client name" at bounding box center [161, 95] width 304 height 22
type input "Carmel Mary Ugim Adie"
click at [99, 145] on input "Phone Number" at bounding box center [105, 141] width 103 height 26
type input "7062292065"
click at [130, 174] on button "Create and add to appointment" at bounding box center [161, 172] width 304 height 19
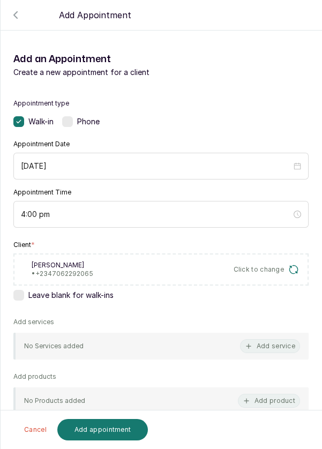
click at [252, 347] on icon "button" at bounding box center [248, 345] width 7 height 7
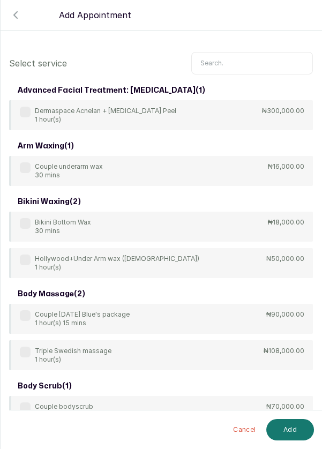
click at [255, 52] on input "text" at bounding box center [252, 63] width 122 height 22
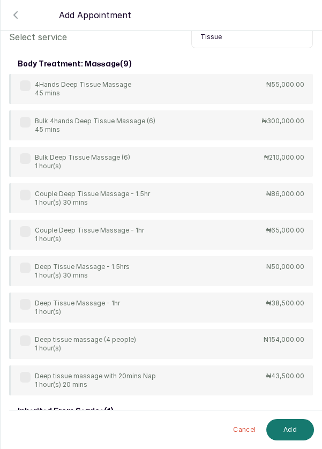
scroll to position [28, 0]
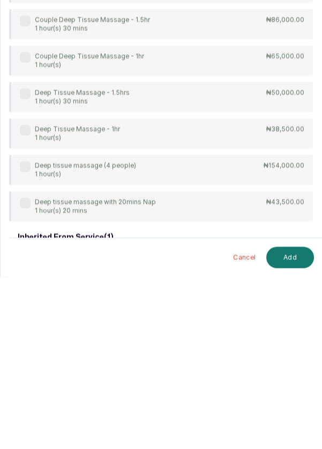
type input "Tissue"
click at [18, 294] on div "Deep Tissue Massage - 1hr 1 hour(s) ₦38,500.00" at bounding box center [161, 306] width 304 height 30
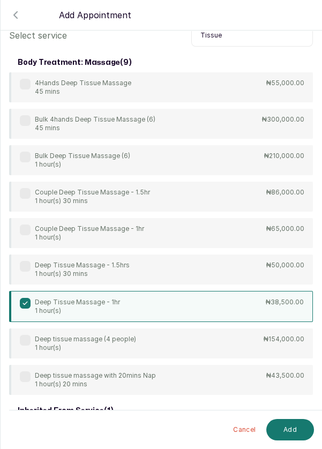
click at [294, 433] on button "Add" at bounding box center [290, 429] width 48 height 21
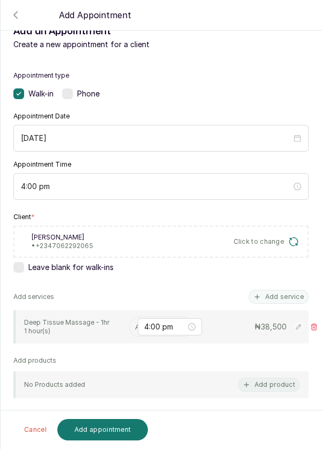
click at [135, 321] on input "text" at bounding box center [136, 327] width 2 height 12
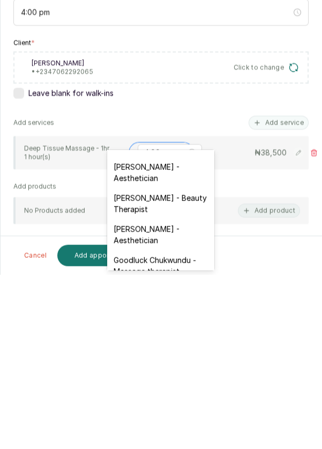
scroll to position [271, 0]
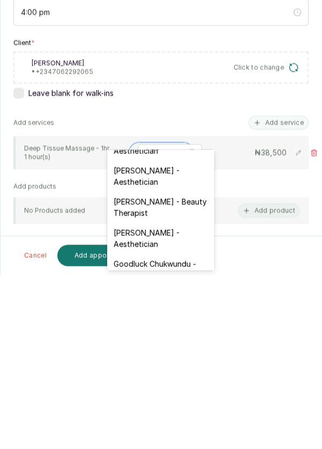
click at [162, 372] on div "Kelechi Nzenwa - Beauty Therapist" at bounding box center [160, 381] width 107 height 31
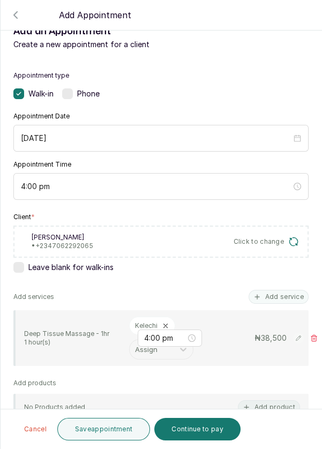
click at [109, 429] on button "Save appointment" at bounding box center [103, 429] width 93 height 22
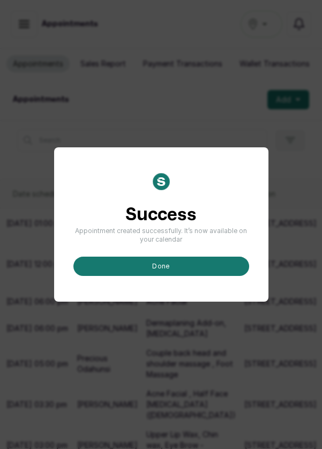
click at [209, 276] on button "done" at bounding box center [161, 266] width 176 height 19
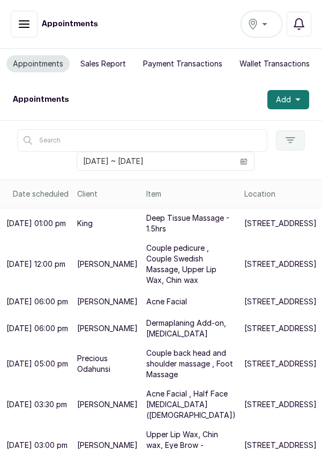
click at [294, 108] on button "Add" at bounding box center [288, 99] width 42 height 19
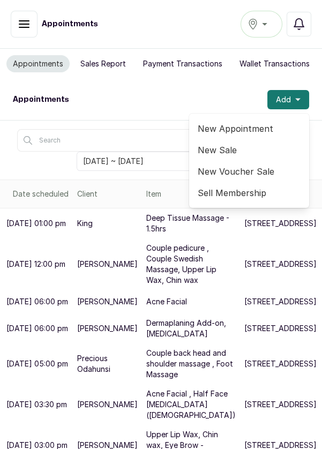
click at [244, 123] on span "New Appointment" at bounding box center [249, 128] width 103 height 13
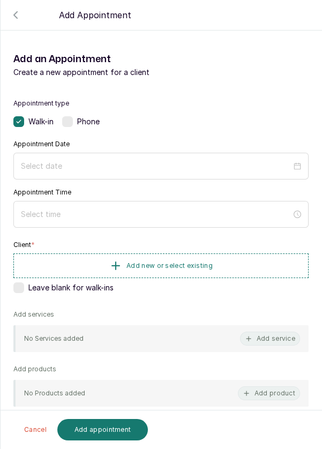
click at [14, 13] on icon "button" at bounding box center [15, 15] width 3 height 6
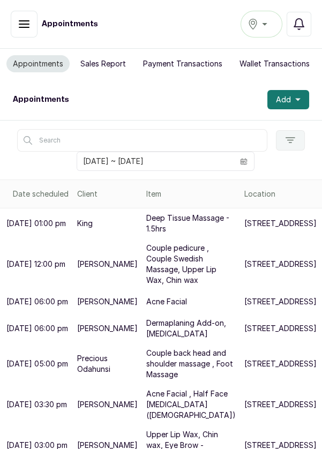
click at [248, 166] on span at bounding box center [244, 161] width 20 height 18
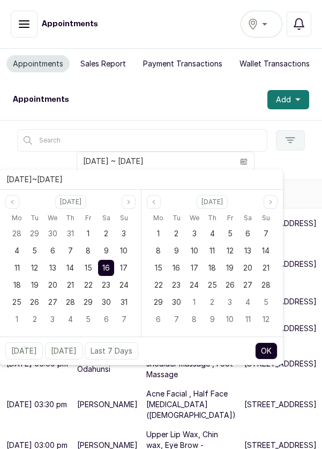
click at [123, 265] on span "17" at bounding box center [123, 267] width 7 height 9
click at [119, 268] on div "17" at bounding box center [124, 268] width 16 height 16
click at [262, 354] on button "OK" at bounding box center [266, 350] width 22 height 17
type input "17/08/2025 ~ 17/08/2025"
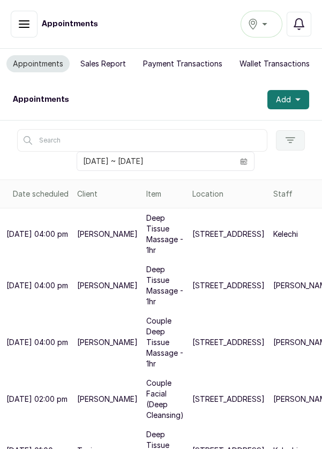
click at [192, 281] on p "237b Muri Okunola St" at bounding box center [228, 285] width 72 height 11
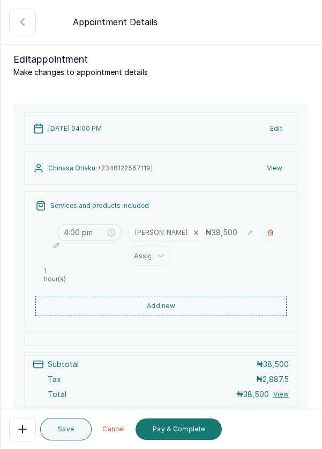
click at [200, 296] on button "Add new" at bounding box center [160, 306] width 251 height 20
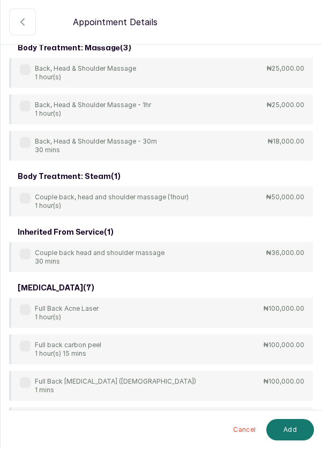
scroll to position [0, 0]
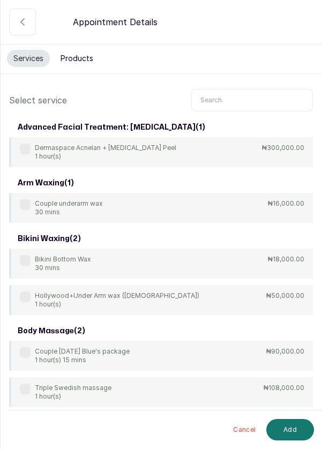
click at [242, 95] on input "text" at bounding box center [252, 100] width 122 height 22
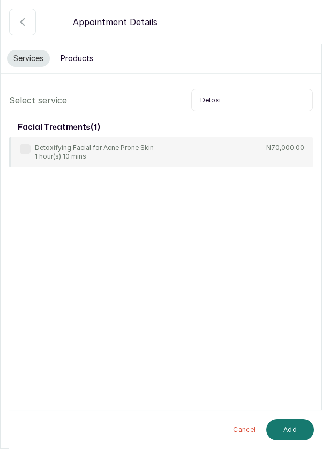
type input "Detoxi"
click at [28, 148] on label at bounding box center [25, 149] width 11 height 11
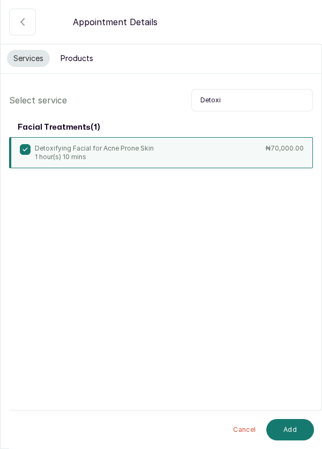
click at [294, 433] on button "Add" at bounding box center [290, 429] width 48 height 21
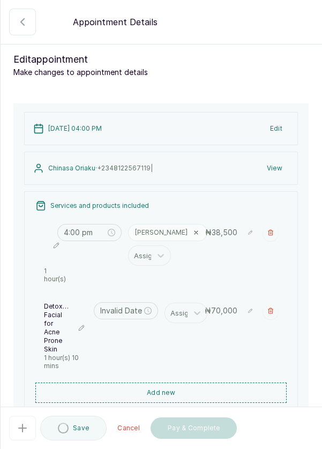
type input "5:00 pm"
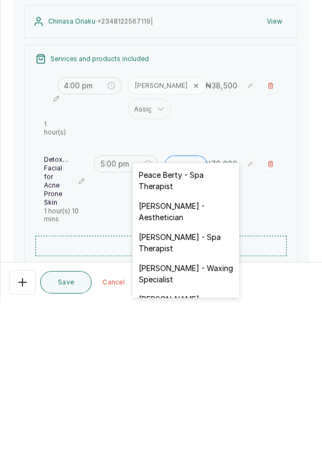
click at [197, 363] on div "Rosemary Amuche - Aesthetician" at bounding box center [185, 358] width 107 height 31
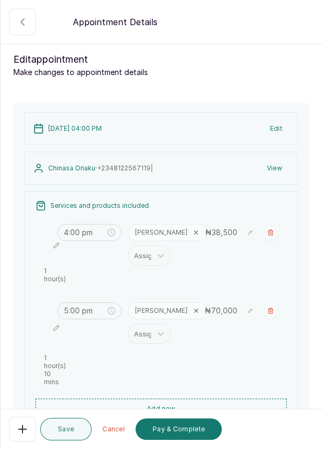
click at [74, 430] on button "Save" at bounding box center [65, 429] width 51 height 22
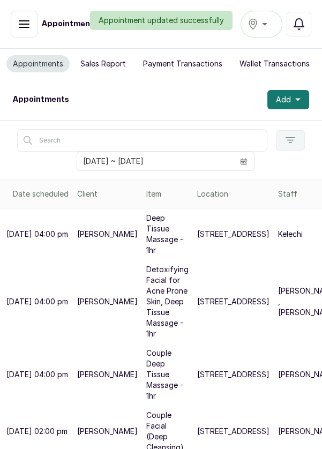
click at [146, 239] on p "Deep Tissue Massage - 1hr" at bounding box center [167, 234] width 42 height 43
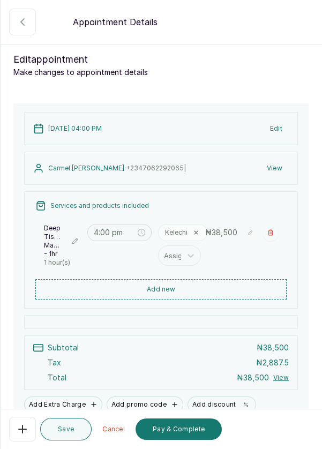
click at [28, 32] on button "button" at bounding box center [22, 22] width 27 height 27
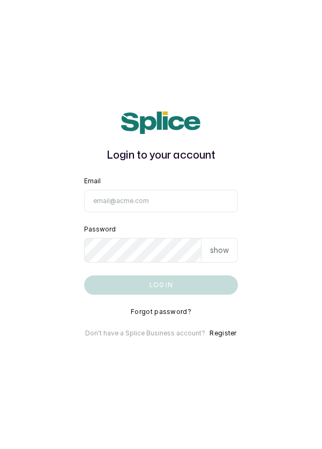
type input "[EMAIL_ADDRESS][DOMAIN_NAME]"
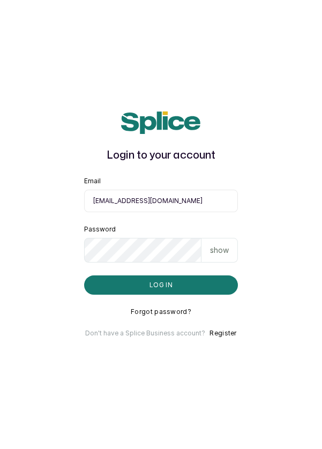
click at [84, 275] on button "Log in" at bounding box center [161, 284] width 154 height 19
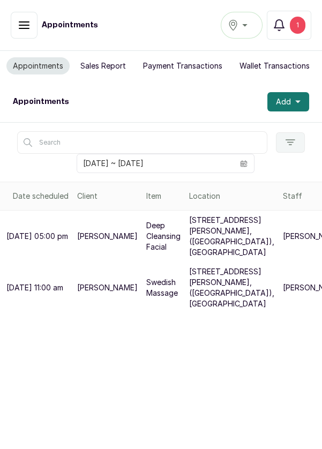
click at [257, 26] on button "Ikoyi" at bounding box center [242, 25] width 42 height 27
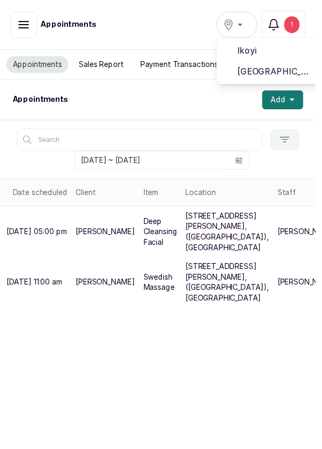
click at [273, 74] on span "[GEOGRAPHIC_DATA]" at bounding box center [280, 72] width 77 height 13
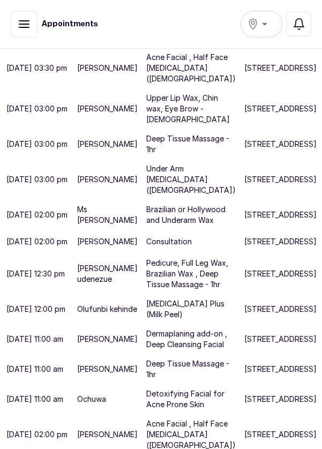
scroll to position [380, 0]
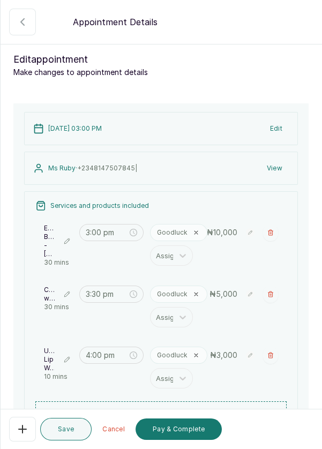
scroll to position [176, 0]
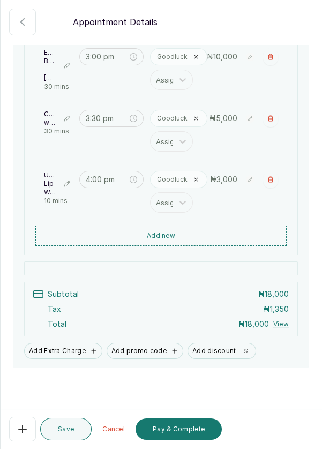
click at [224, 236] on button "Add new" at bounding box center [160, 235] width 251 height 20
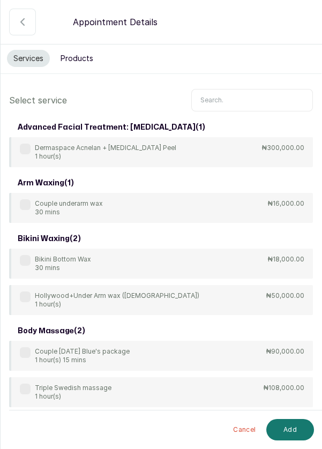
scroll to position [0, 0]
click at [80, 52] on button "Products" at bounding box center [77, 58] width 46 height 17
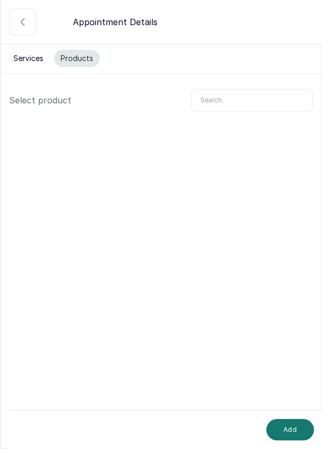
click at [258, 99] on input "text" at bounding box center [252, 100] width 122 height 22
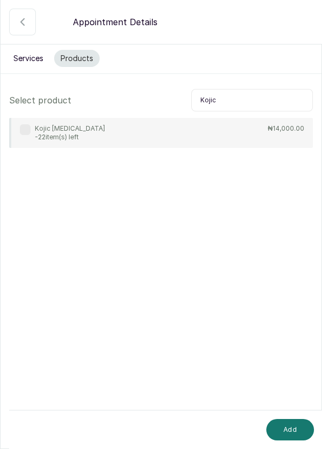
type input "Kojic"
click at [16, 134] on div "Kojic Niacinamide -22 item(s) left ₦14,000.00" at bounding box center [161, 133] width 304 height 30
click at [290, 433] on button "Add" at bounding box center [290, 429] width 48 height 21
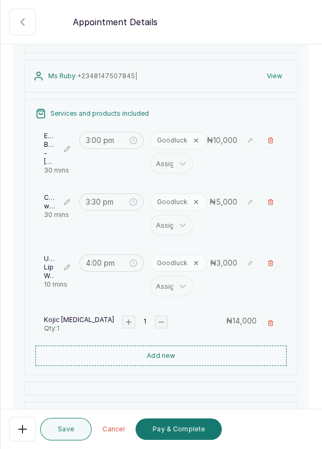
scroll to position [87, 0]
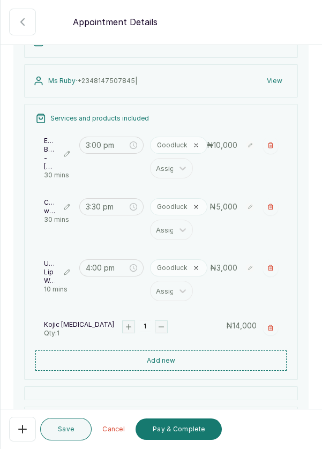
click at [274, 270] on button "button" at bounding box center [270, 267] width 15 height 17
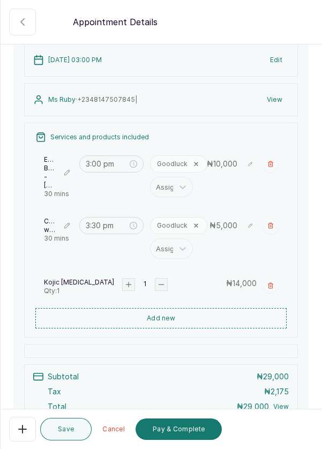
scroll to position [151, 0]
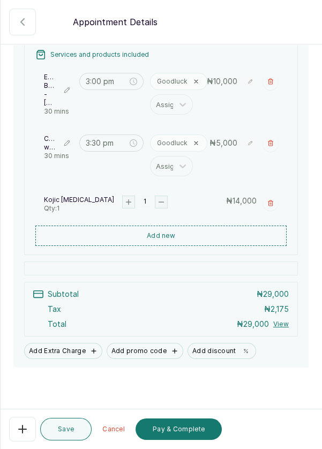
click at [58, 440] on button "Save" at bounding box center [65, 429] width 51 height 22
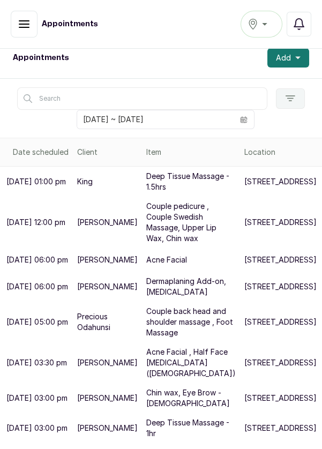
scroll to position [0, 0]
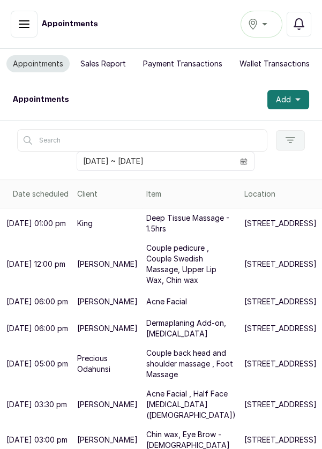
click at [295, 97] on icon "button" at bounding box center [297, 99] width 5 height 5
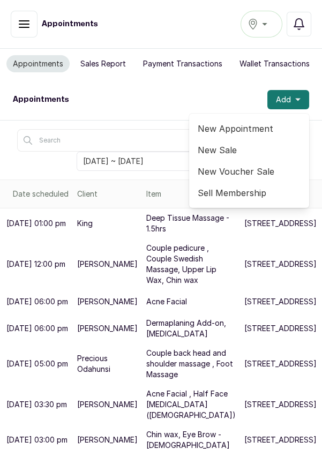
click at [262, 131] on span "New Appointment" at bounding box center [249, 128] width 103 height 13
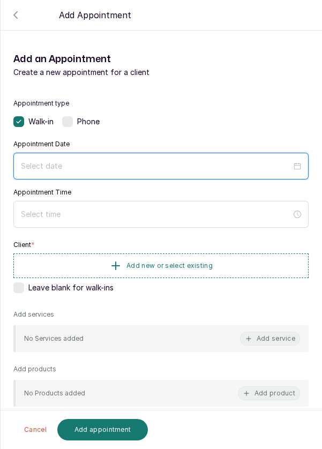
click at [215, 171] on input at bounding box center [156, 166] width 270 height 12
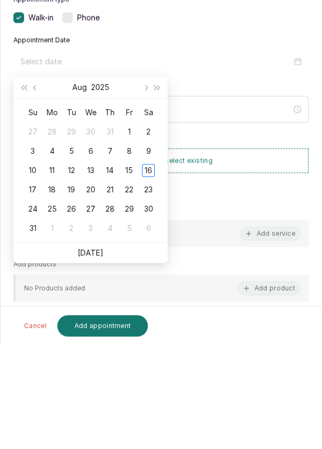
click at [148, 277] on div "16" at bounding box center [148, 274] width 13 height 13
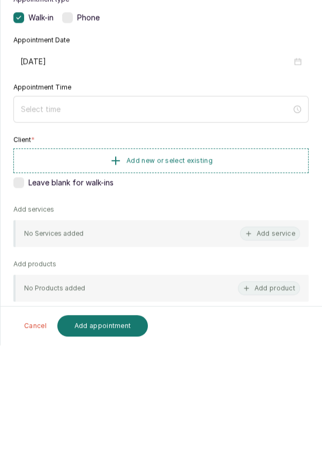
type input "2025/08/16"
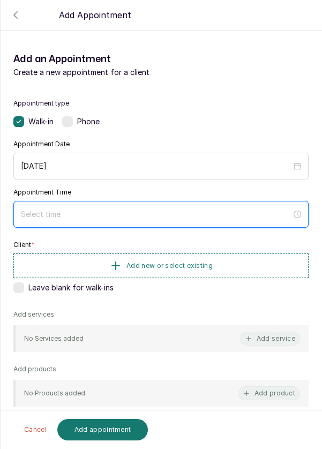
click at [203, 211] on input at bounding box center [156, 214] width 270 height 12
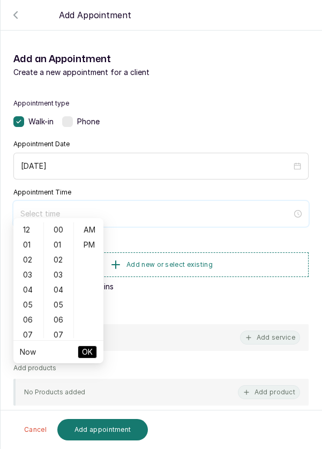
scroll to position [87, 0]
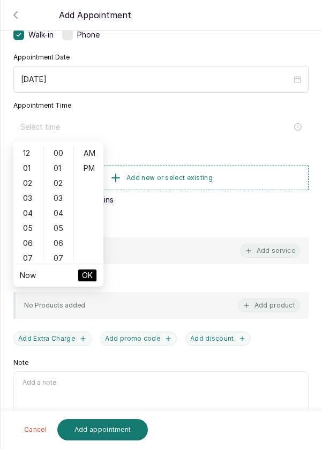
click at [24, 231] on div "05" at bounding box center [29, 228] width 26 height 15
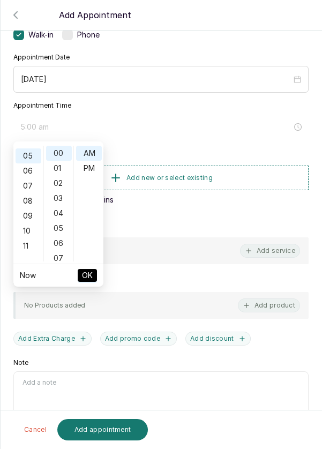
scroll to position [74, 0]
click at [93, 171] on div "PM" at bounding box center [89, 168] width 26 height 15
type input "5:00 pm"
click at [94, 272] on button "OK" at bounding box center [87, 275] width 19 height 13
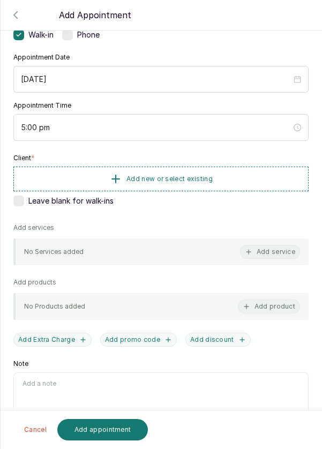
click at [229, 172] on button "Add new or select existing" at bounding box center [160, 179] width 295 height 25
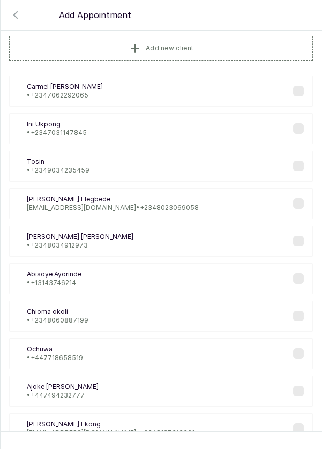
scroll to position [0, 0]
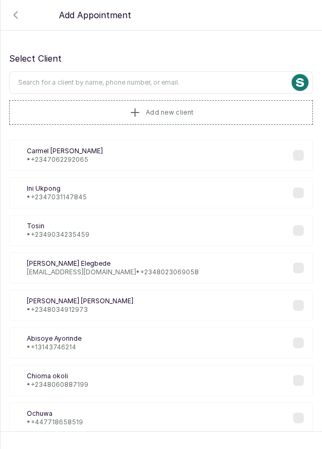
click at [225, 79] on input "text" at bounding box center [161, 82] width 304 height 22
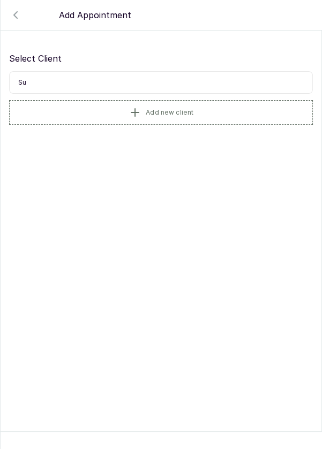
type input "S"
type input "Aigoro"
click at [227, 169] on div "SA Sunmisola Aigoro • +234 7084481322" at bounding box center [161, 155] width 304 height 31
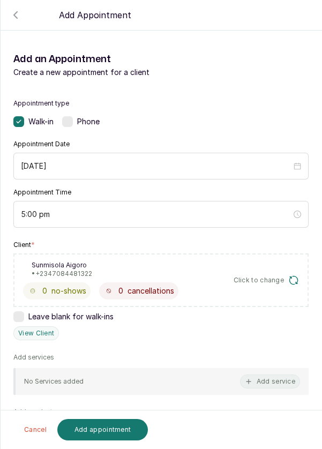
click at [263, 384] on button "Add service" at bounding box center [270, 381] width 60 height 14
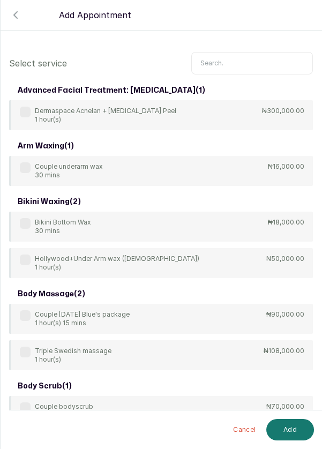
click at [242, 65] on input "text" at bounding box center [252, 63] width 122 height 22
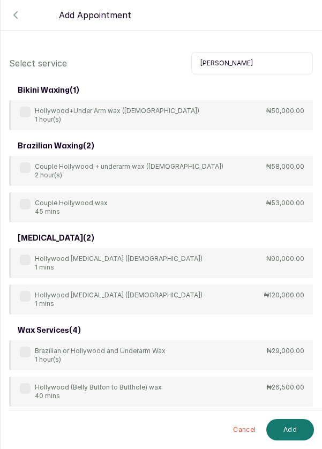
scroll to position [30, 0]
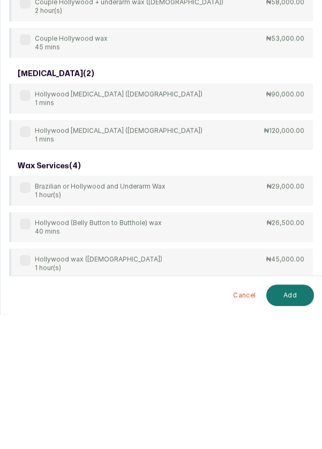
type input "Holly"
click at [27, 325] on label at bounding box center [25, 322] width 11 height 11
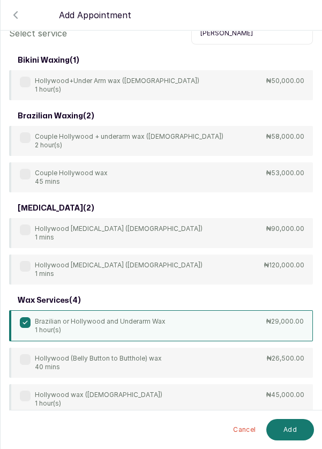
click at [289, 432] on button "Add" at bounding box center [290, 429] width 48 height 21
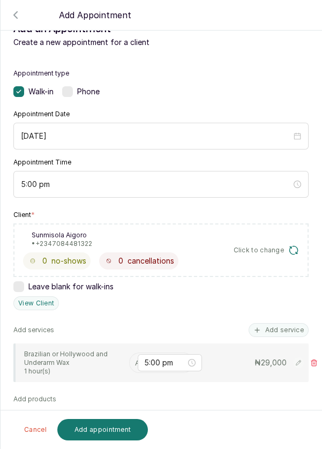
click at [135, 360] on input "text" at bounding box center [136, 363] width 2 height 12
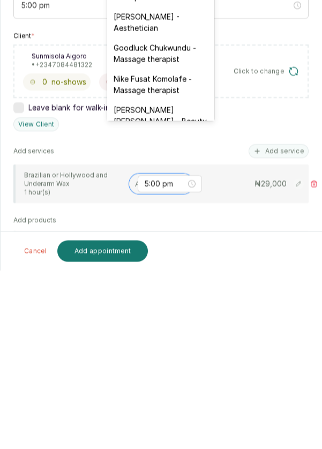
scroll to position [299, 0]
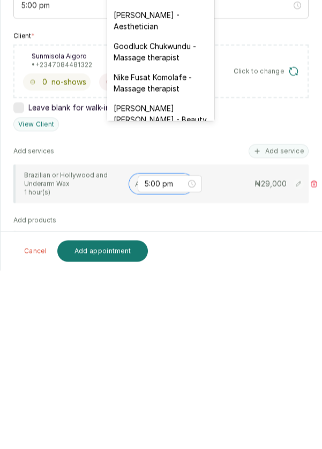
click at [172, 218] on div "Goodluck Chukwundu - Massage therapist" at bounding box center [160, 230] width 107 height 31
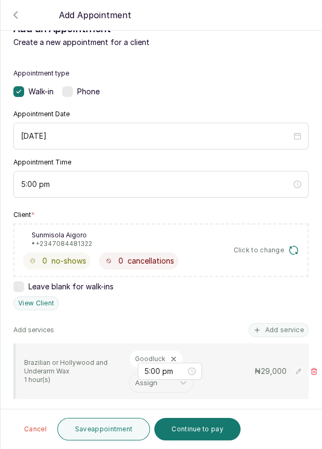
click at [189, 435] on button "Continue to pay" at bounding box center [197, 429] width 86 height 22
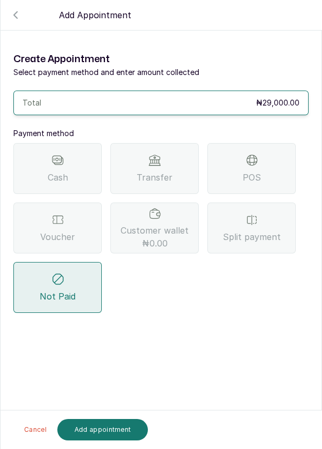
scroll to position [51, 0]
click at [262, 143] on div "POS" at bounding box center [251, 168] width 88 height 51
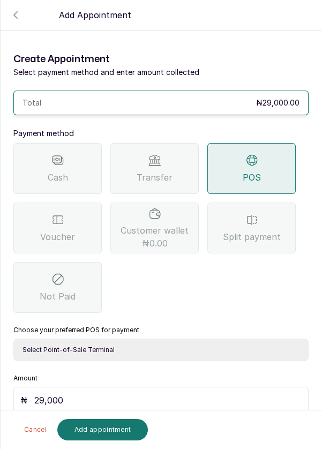
click at [161, 339] on select "Select Point-of-Sale Terminal Pos- Flutterwave Zenith Bank POS - Paga Paga POS …" at bounding box center [160, 350] width 295 height 22
select select "ea021b39-a6bc-4e4d-b5d1-02cb72451b32"
click at [100, 432] on button "Add appointment" at bounding box center [102, 429] width 91 height 21
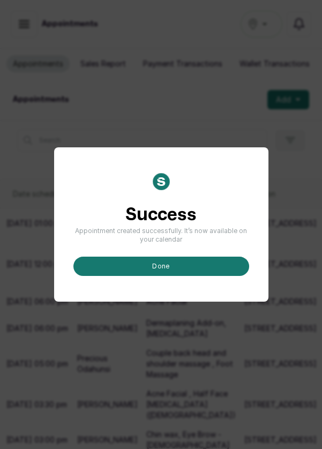
click at [200, 276] on button "done" at bounding box center [161, 266] width 176 height 19
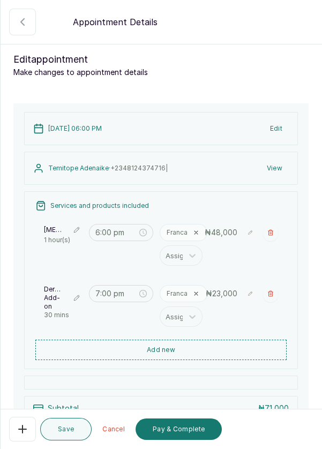
click at [28, 26] on icon "button" at bounding box center [22, 22] width 13 height 13
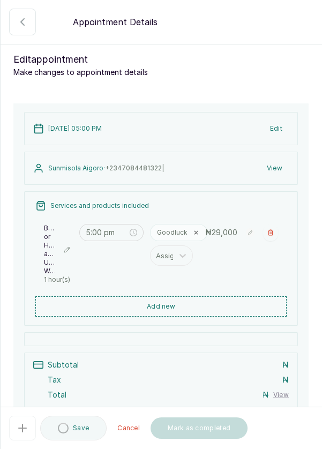
type input "5:00 pm"
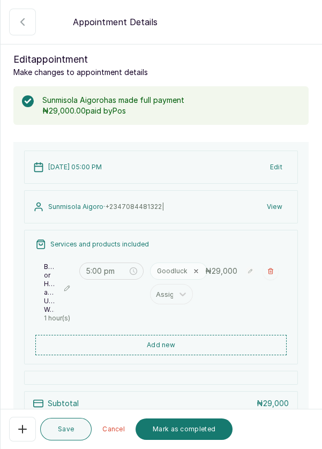
click at [181, 431] on button "Mark as completed" at bounding box center [184, 428] width 97 height 21
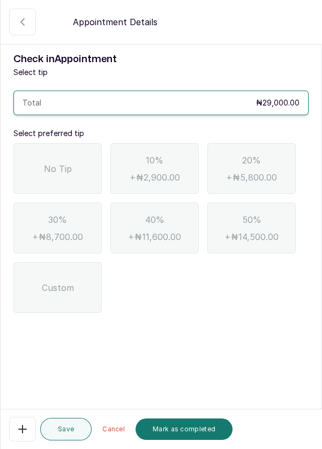
click at [61, 184] on div "No Tip" at bounding box center [57, 168] width 88 height 51
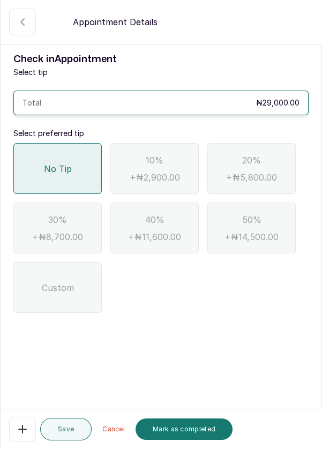
click at [169, 428] on button "Mark as completed" at bounding box center [184, 428] width 97 height 21
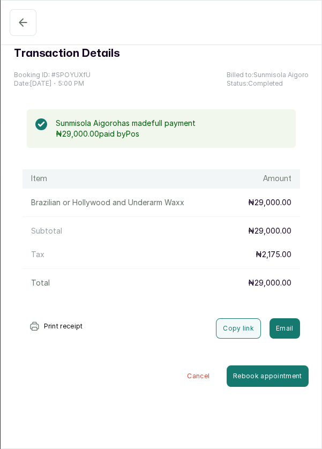
click at [21, 29] on button "Completed" at bounding box center [23, 22] width 27 height 27
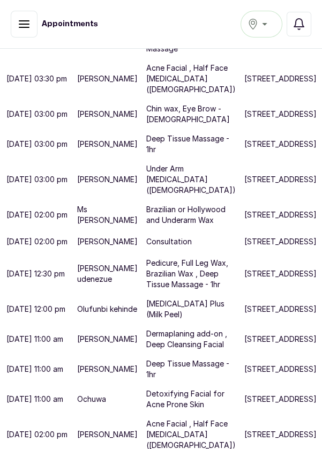
scroll to position [369, 0]
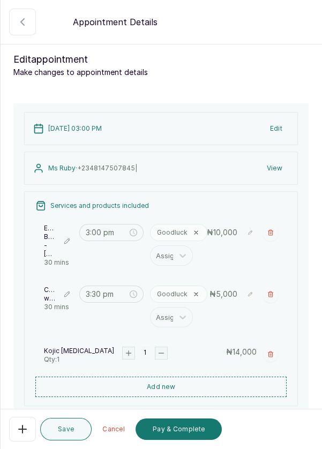
click at [179, 437] on button "Pay & Complete" at bounding box center [179, 428] width 86 height 21
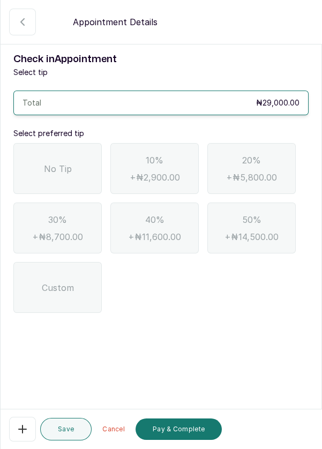
click at [65, 171] on span "No Tip" at bounding box center [58, 168] width 28 height 13
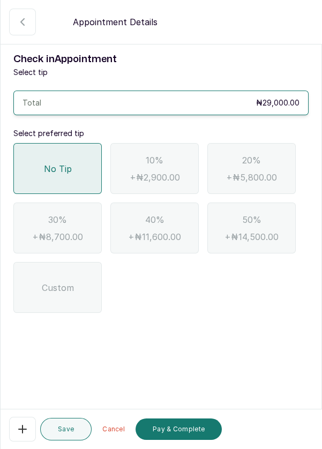
click at [161, 432] on button "Pay & Complete" at bounding box center [179, 428] width 86 height 21
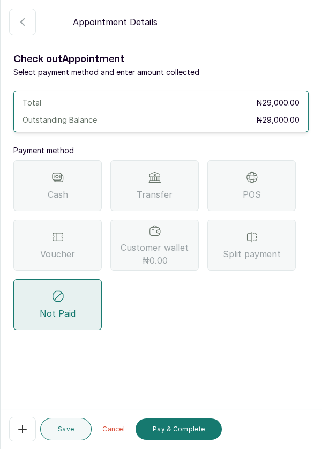
click at [164, 205] on div "Transfer" at bounding box center [154, 185] width 88 height 51
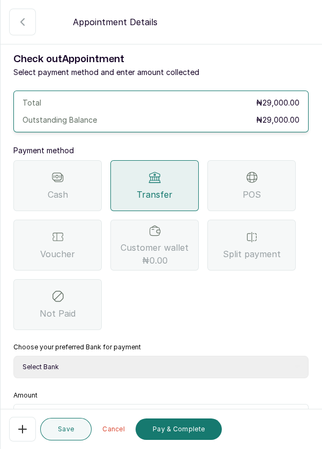
click at [191, 369] on select "Select Bank DERMASPACE ESTHETIC & WELLNESS CENT Sterling Bank DERMASPACEEST/DER…" at bounding box center [160, 367] width 295 height 22
select select "818ea5c0-5b47-4751-8f35-6fc14409c533"
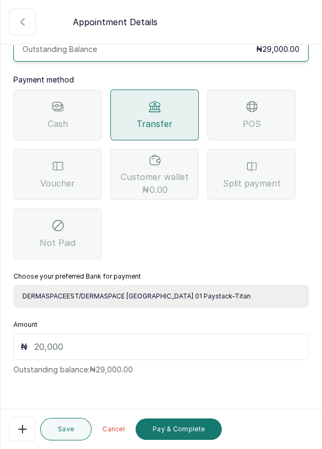
click at [168, 351] on input "text" at bounding box center [167, 346] width 267 height 13
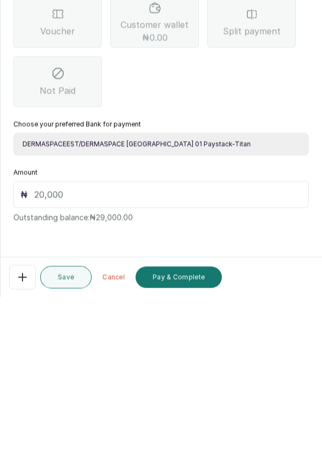
scroll to position [44, 0]
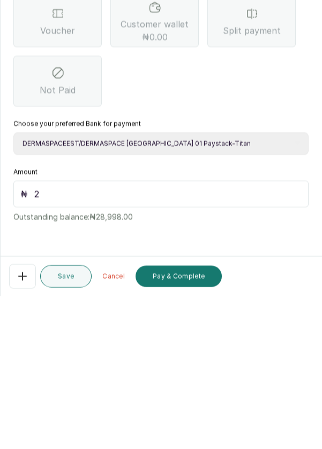
type input "29"
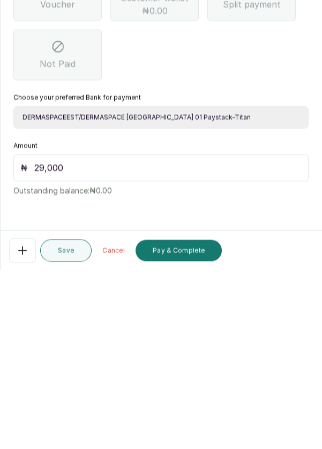
scroll to position [51, 0]
type input "29,000"
click at [181, 437] on button "Pay & Complete" at bounding box center [179, 428] width 86 height 21
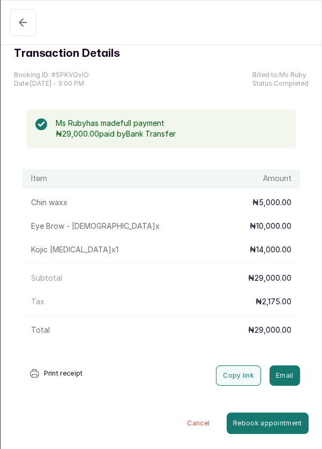
click at [20, 23] on icon "button" at bounding box center [22, 22] width 7 height 7
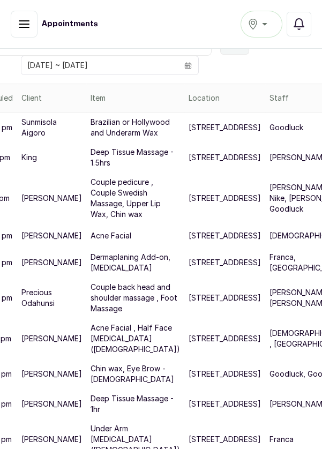
scroll to position [0, 56]
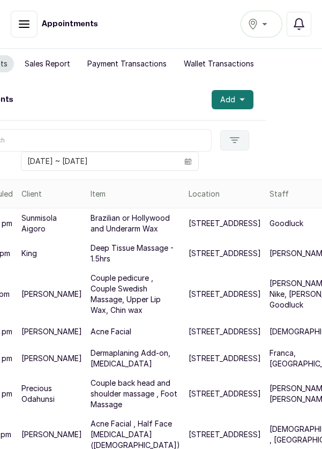
click at [235, 106] on button "Add" at bounding box center [233, 99] width 42 height 19
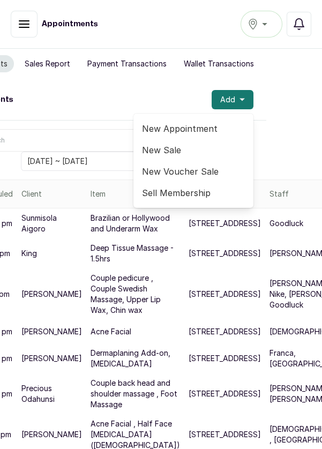
click at [191, 153] on span "New Sale" at bounding box center [193, 150] width 103 height 13
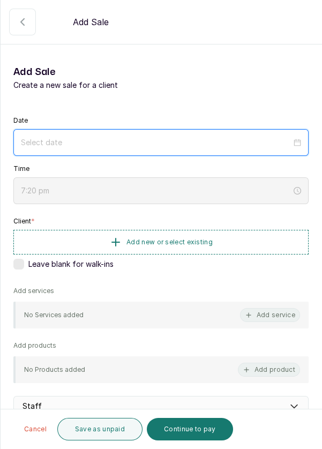
click at [161, 147] on input at bounding box center [156, 143] width 270 height 12
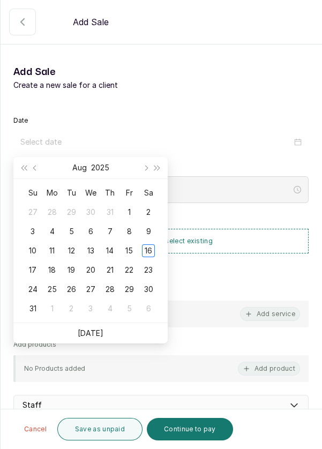
click at [147, 259] on td "16" at bounding box center [148, 250] width 19 height 19
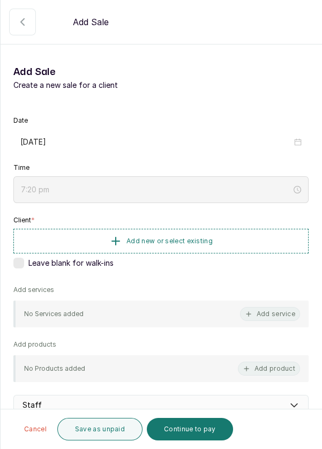
type input "2025/08/16"
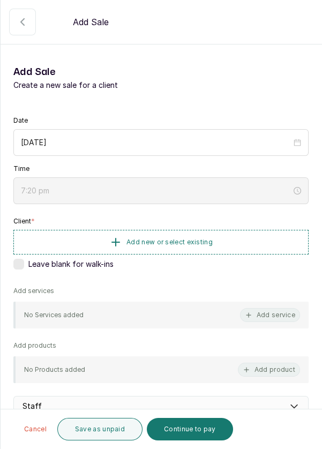
click at [184, 239] on span "Add new or select existing" at bounding box center [169, 242] width 86 height 9
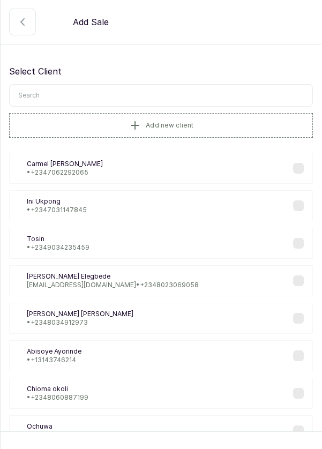
click at [187, 97] on input "text" at bounding box center [161, 95] width 304 height 22
type input "Chik"
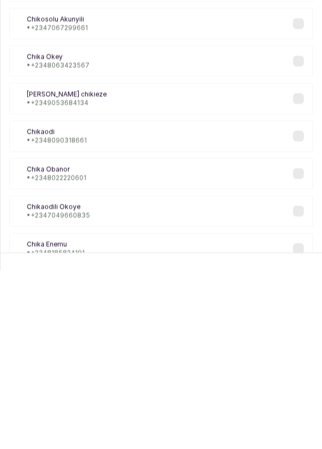
scroll to position [0, 0]
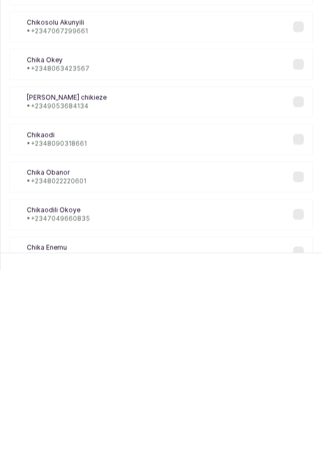
click at [303, 378] on div "CO Chikaodili Okoye • +234 7049660835" at bounding box center [161, 393] width 304 height 31
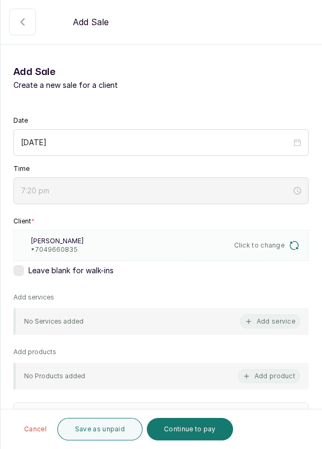
click at [266, 314] on button "Add service" at bounding box center [270, 321] width 60 height 14
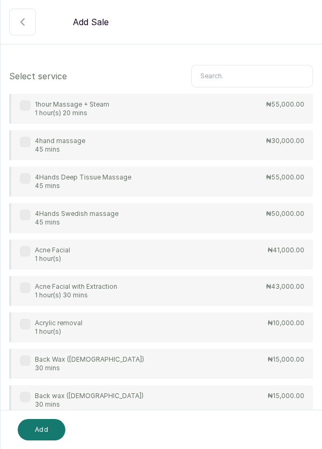
click at [244, 72] on input "text" at bounding box center [252, 76] width 122 height 22
click at [41, 431] on button "Add" at bounding box center [42, 429] width 48 height 21
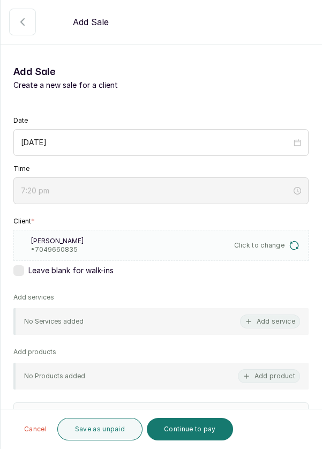
click at [275, 372] on button "Add product" at bounding box center [269, 376] width 62 height 14
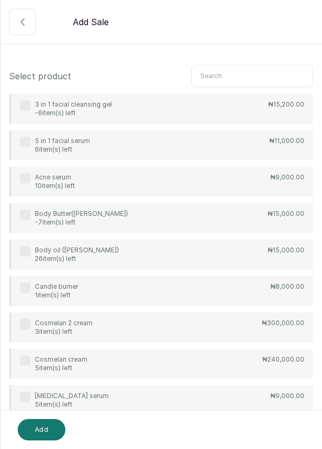
click at [250, 72] on input "text" at bounding box center [252, 76] width 122 height 22
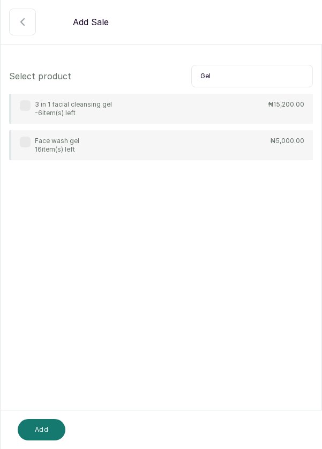
type input "Gel"
click at [25, 110] on div "3 in 1 facial cleansing gel -6 item(s) left" at bounding box center [66, 108] width 92 height 17
click at [36, 426] on button "Add" at bounding box center [42, 429] width 48 height 21
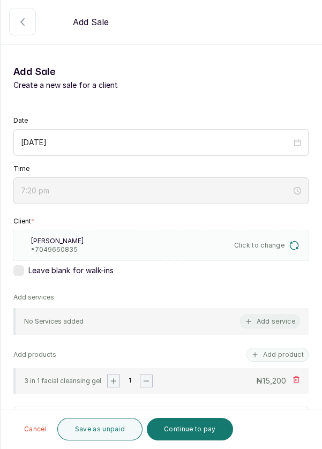
click at [190, 430] on button "Continue to pay" at bounding box center [190, 429] width 86 height 22
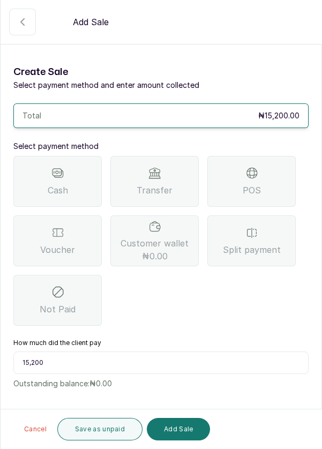
click at [262, 169] on div "POS" at bounding box center [251, 181] width 88 height 51
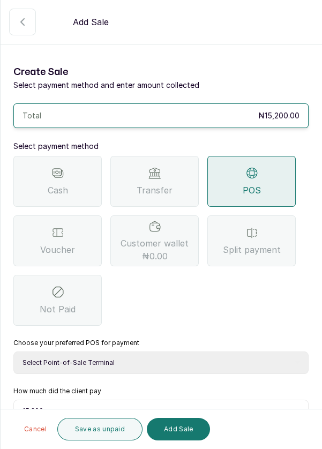
click at [183, 356] on select "Select Point-of-Sale Terminal Pos- Flutterwave Zenith Bank POS - Paga Paga POS …" at bounding box center [160, 362] width 295 height 22
select select "ea021b39-a6bc-4e4d-b5d1-02cb72451b32"
click at [177, 440] on button "Add Sale" at bounding box center [178, 429] width 63 height 22
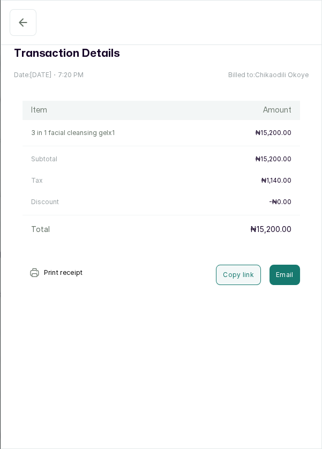
click at [14, 19] on button "Completed" at bounding box center [23, 22] width 27 height 27
